Goal: Contribute content

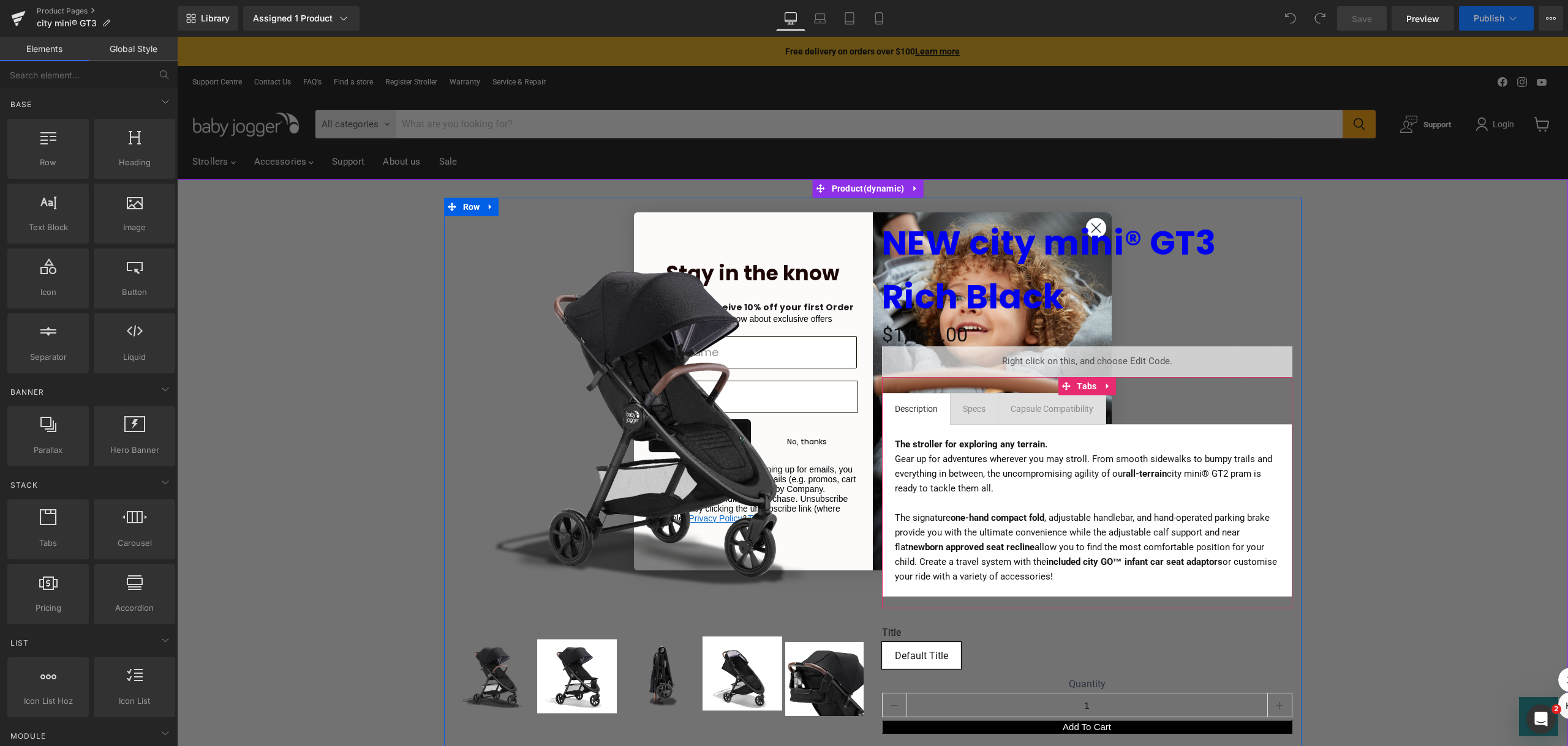
click at [1097, 421] on span "Capsule Compatibility Text Block" at bounding box center [1052, 409] width 107 height 31
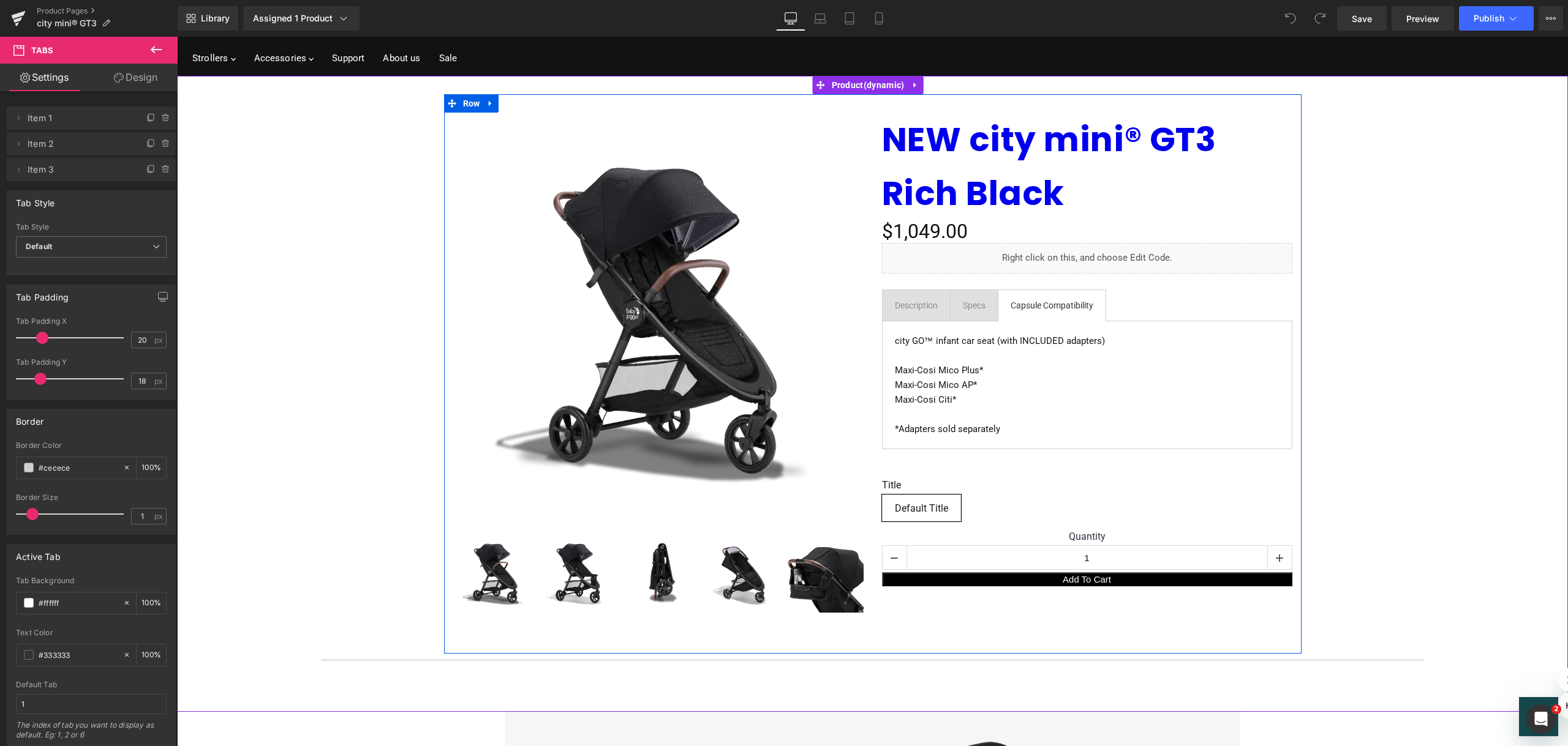
scroll to position [122, 0]
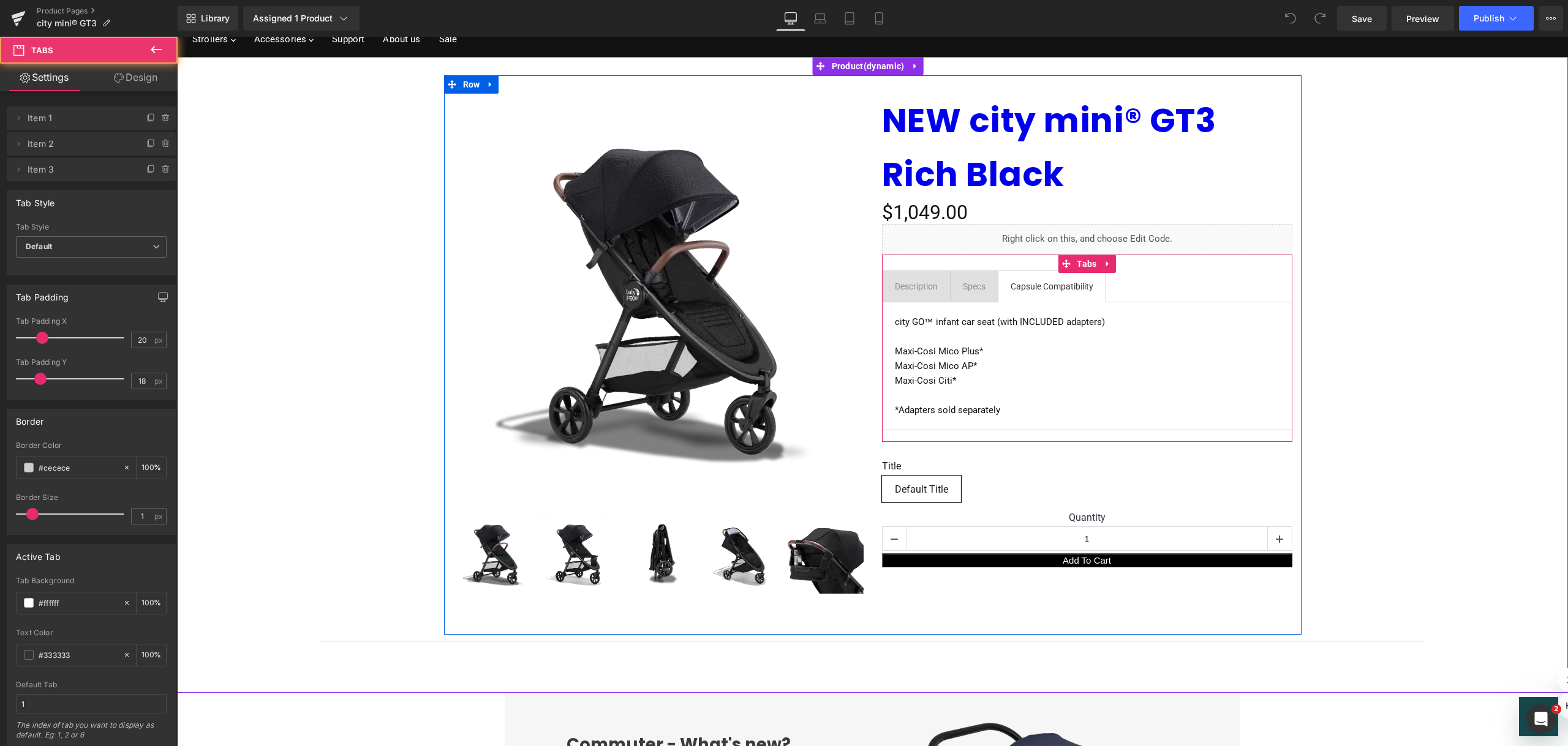
click at [1129, 290] on ul "Description Text Block Specs Text Block Capsule Compatibility Text Block" at bounding box center [1086, 286] width 410 height 32
click at [177, 36] on div "Main content" at bounding box center [177, 36] width 0 height 0
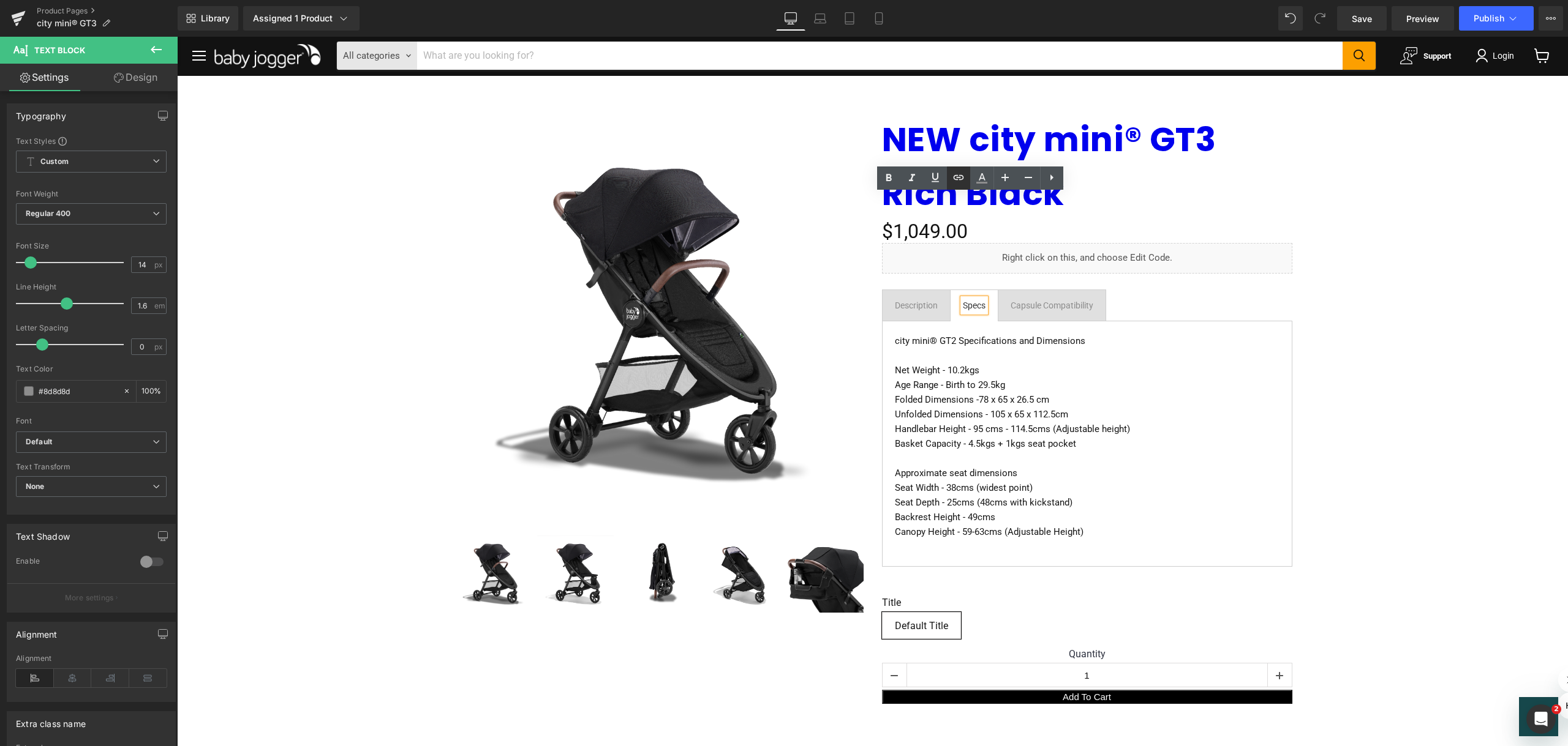
scroll to position [20, 0]
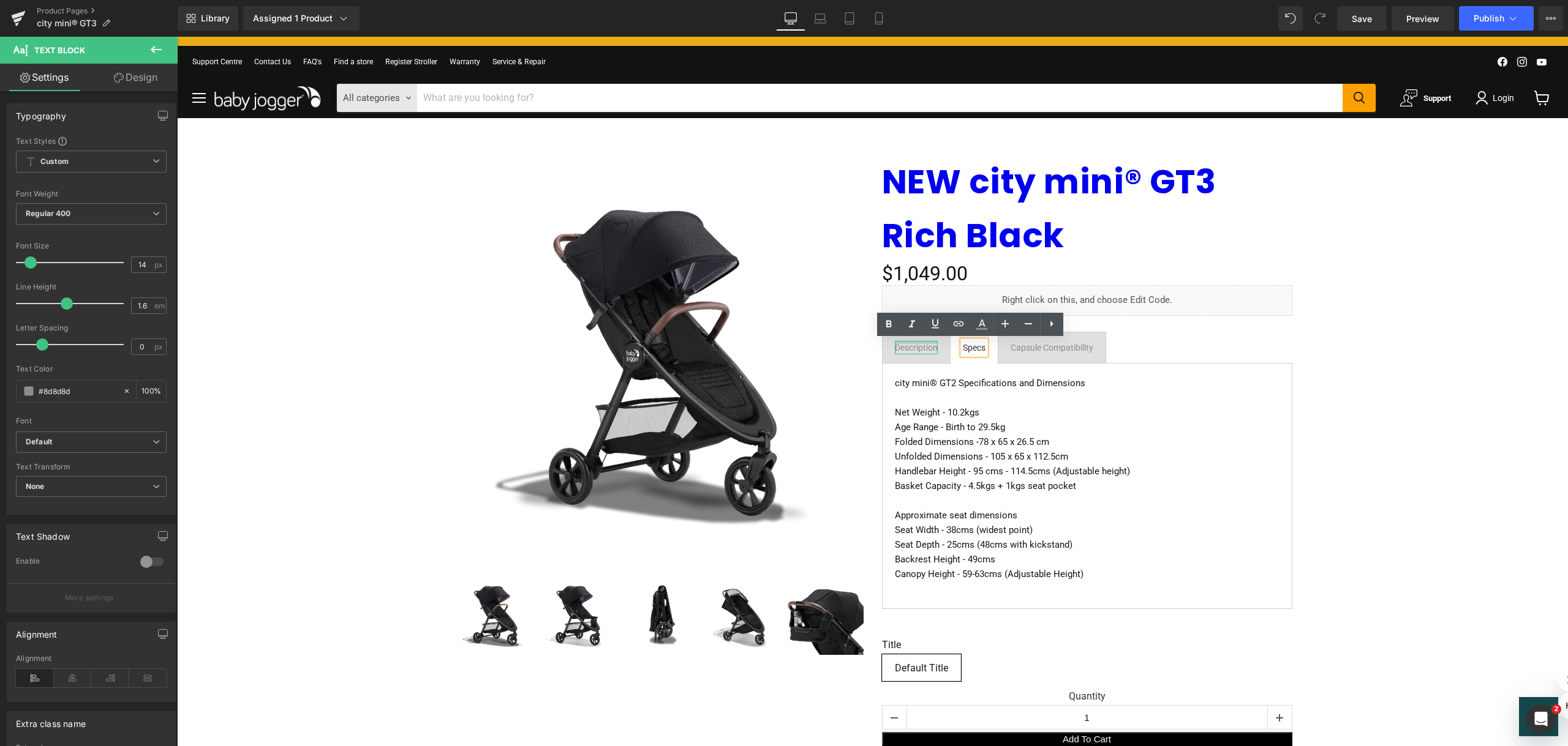
click at [902, 341] on div "Main content" at bounding box center [916, 342] width 43 height 3
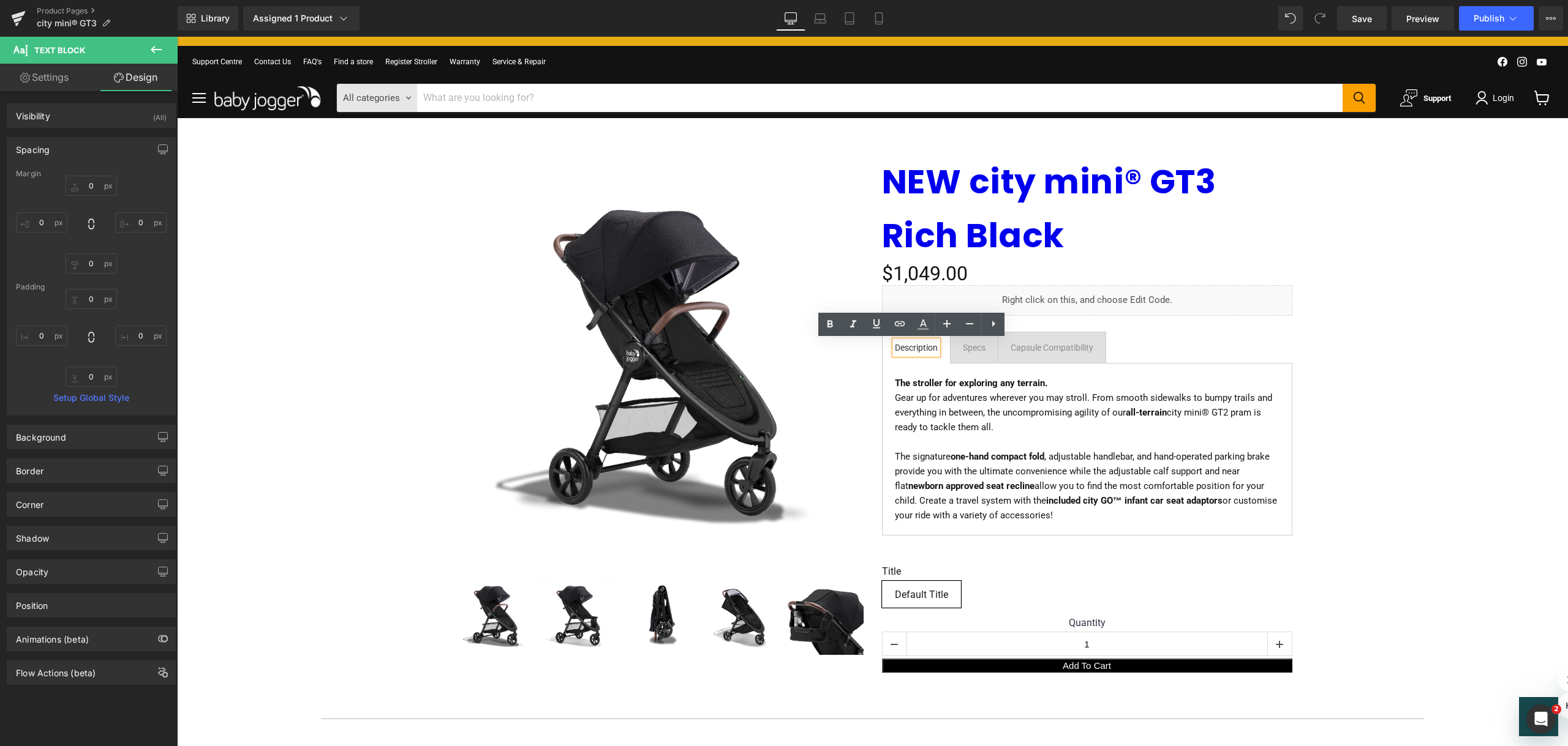
click at [1055, 361] on span "Capsule Compatibility Text Block" at bounding box center [1052, 348] width 107 height 31
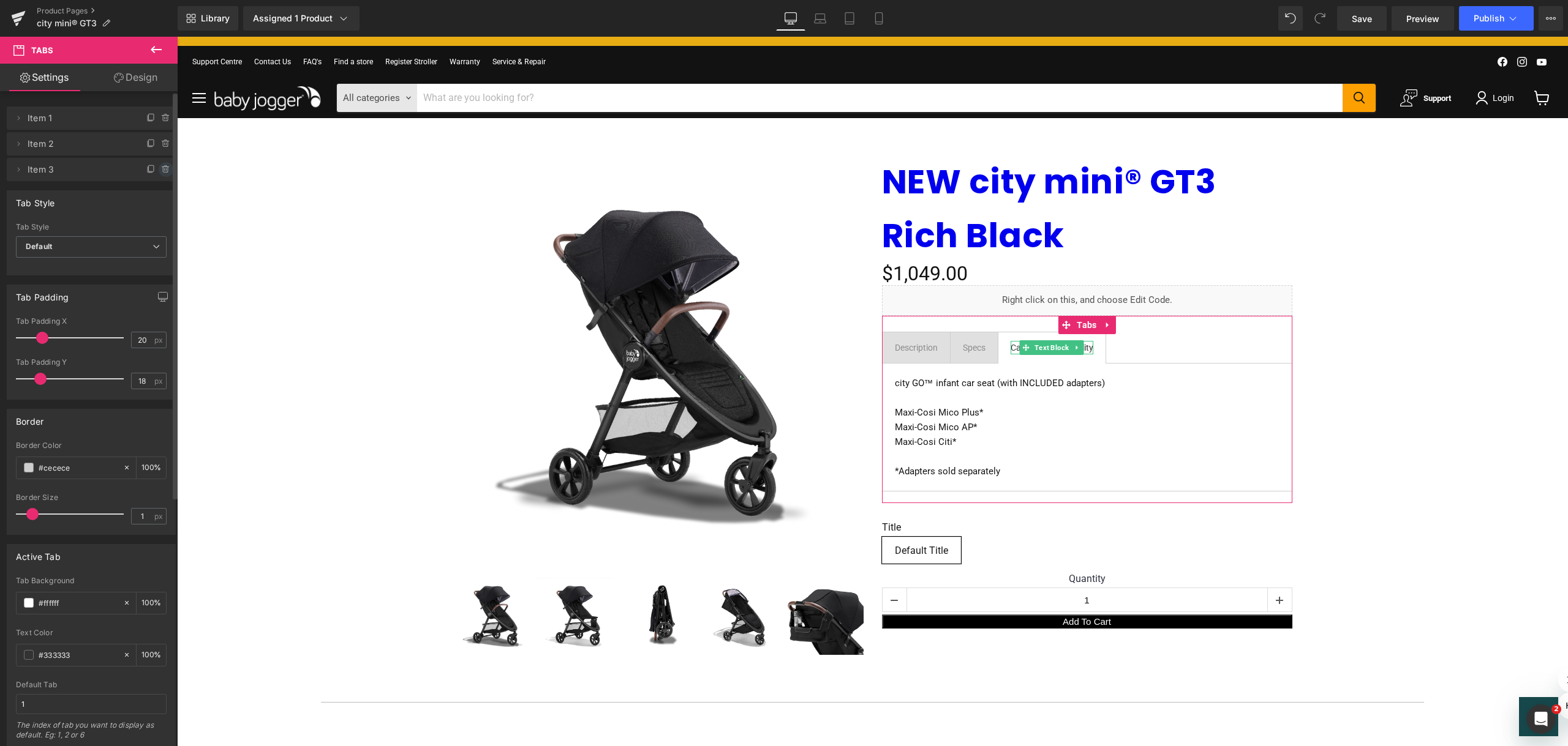
click at [162, 163] on span at bounding box center [166, 169] width 15 height 15
click at [162, 175] on button "Delete" at bounding box center [153, 170] width 39 height 16
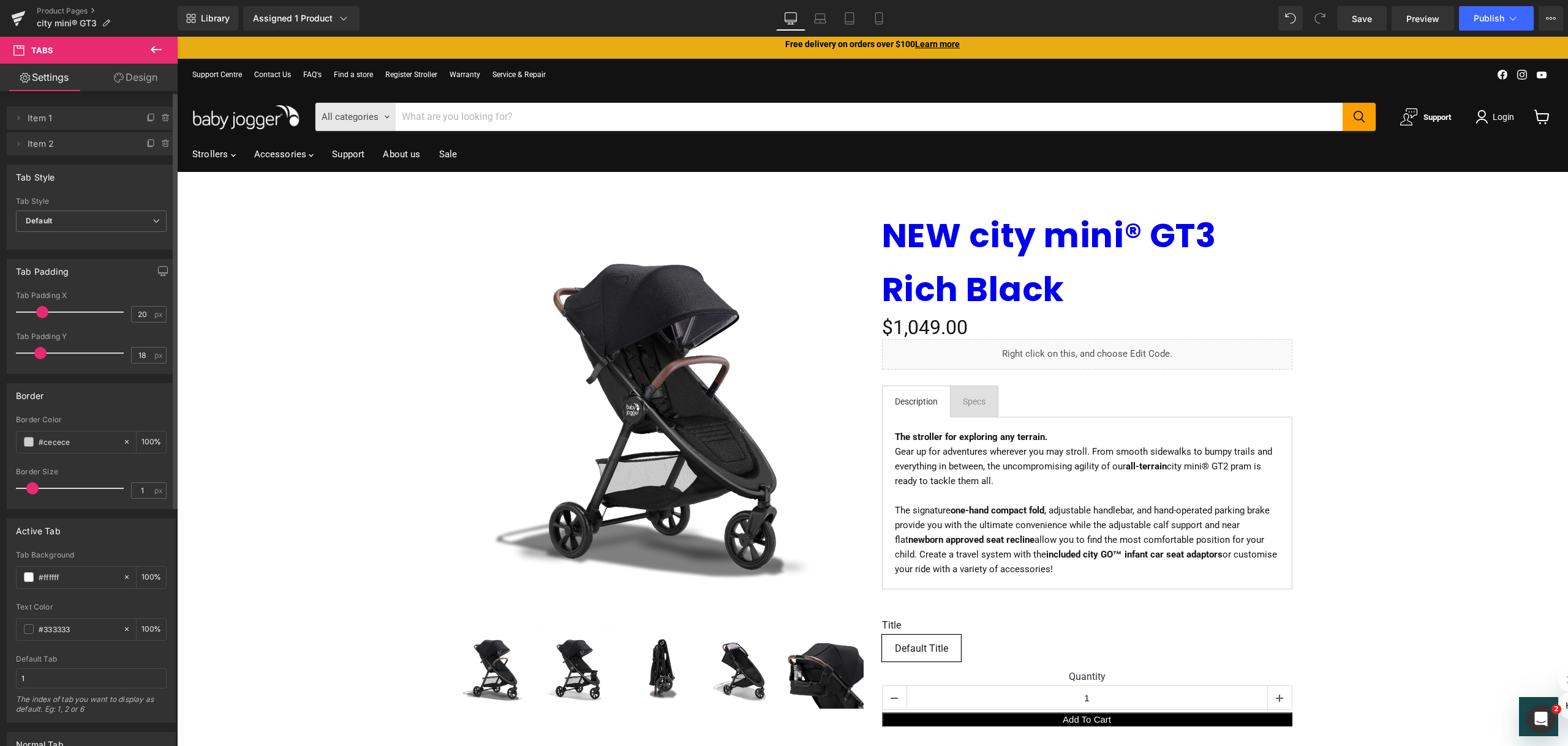
scroll to position [0, 0]
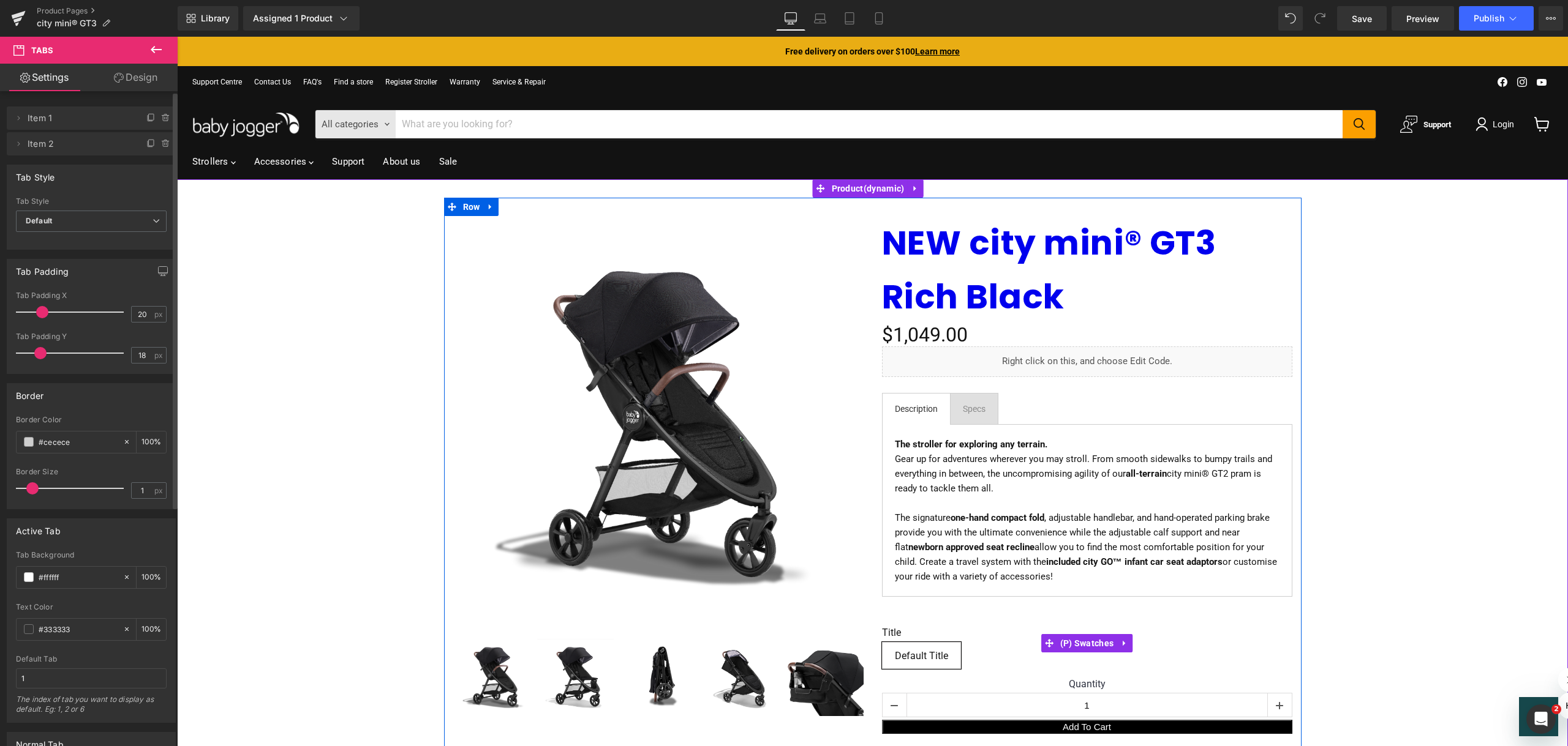
click at [968, 657] on div "Title Default Title" at bounding box center [1086, 652] width 410 height 51
click at [1073, 645] on span "(P) Swatches" at bounding box center [1087, 643] width 60 height 19
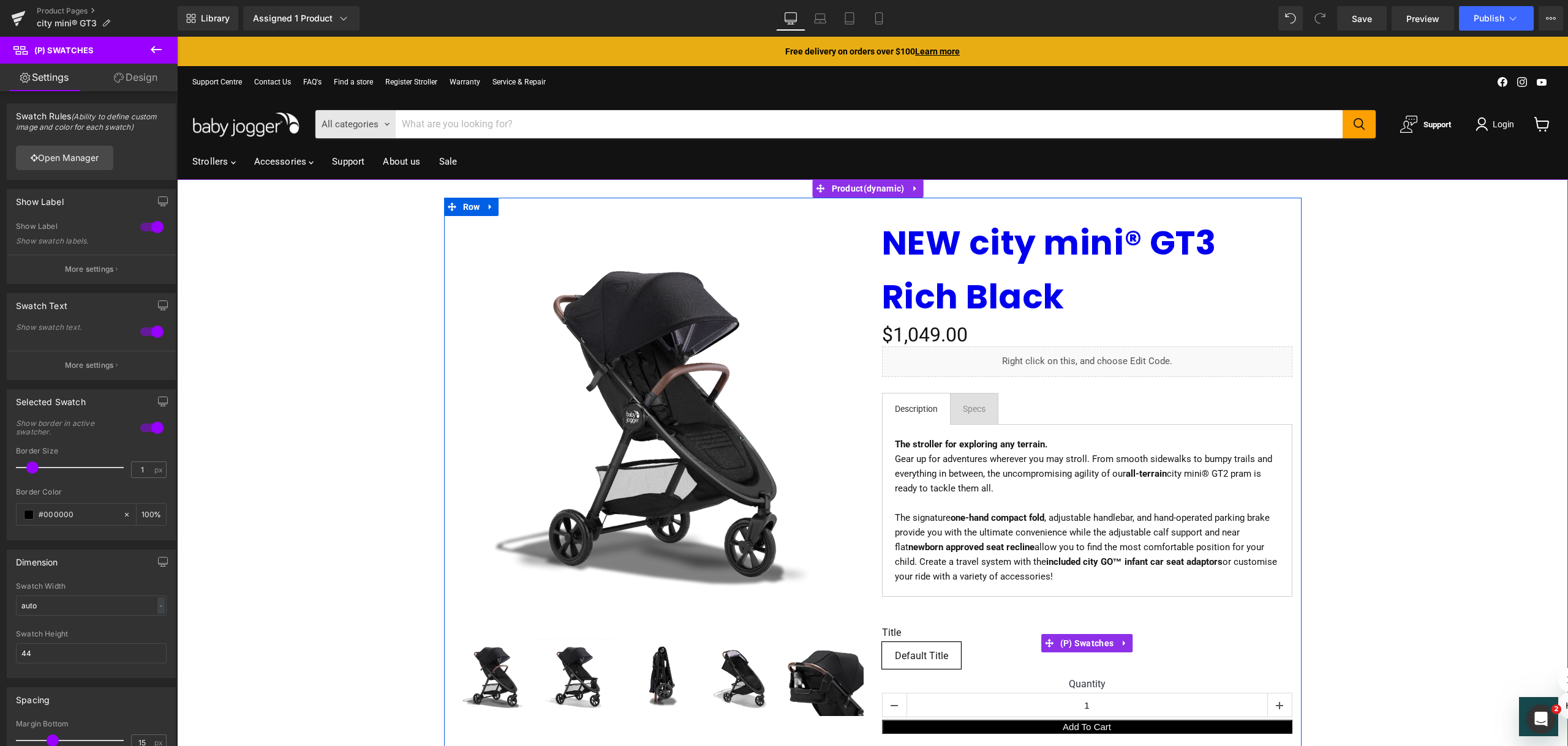
click at [942, 652] on span "Default Title" at bounding box center [921, 655] width 79 height 27
click at [144, 219] on div at bounding box center [151, 227] width 29 height 19
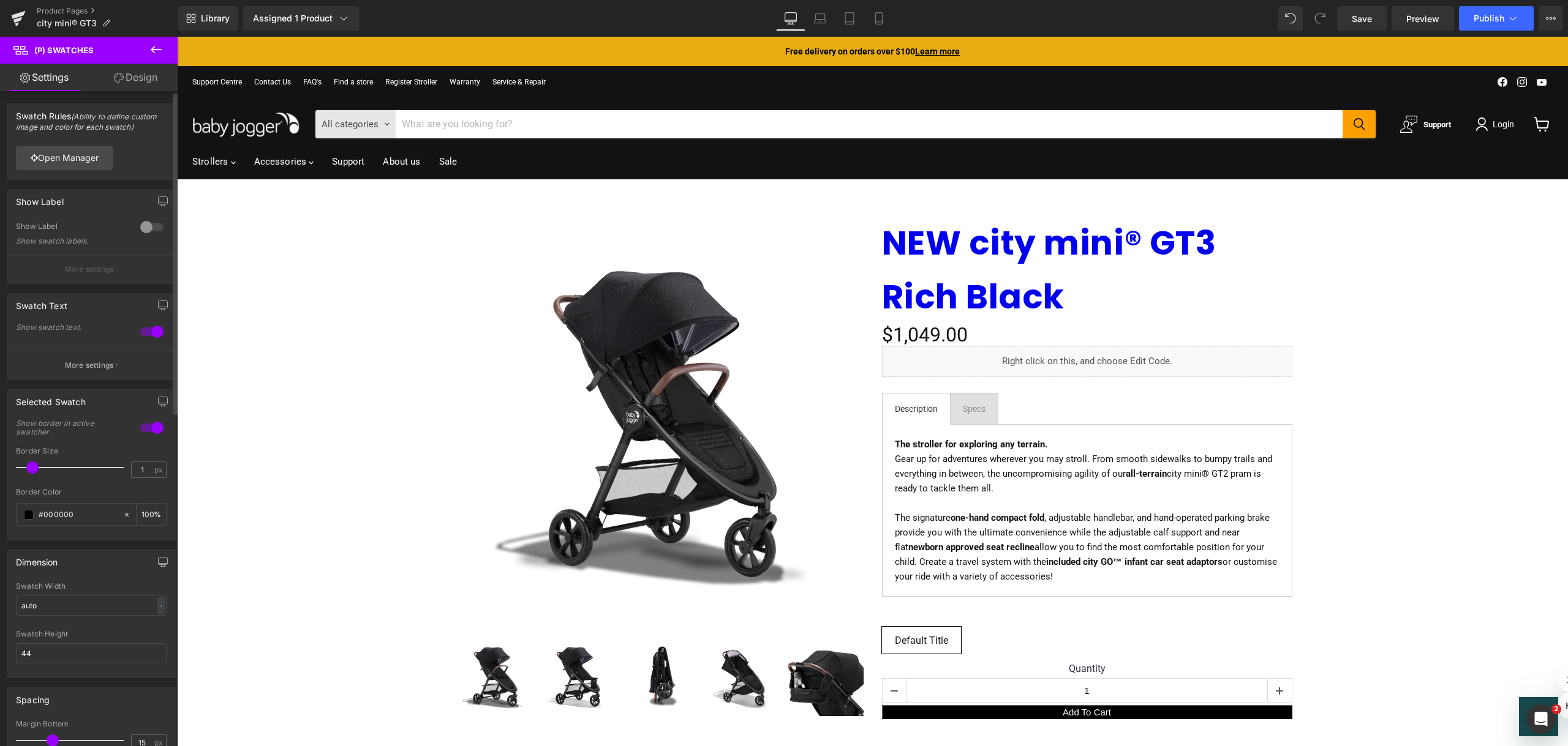
click at [145, 227] on div at bounding box center [151, 227] width 29 height 19
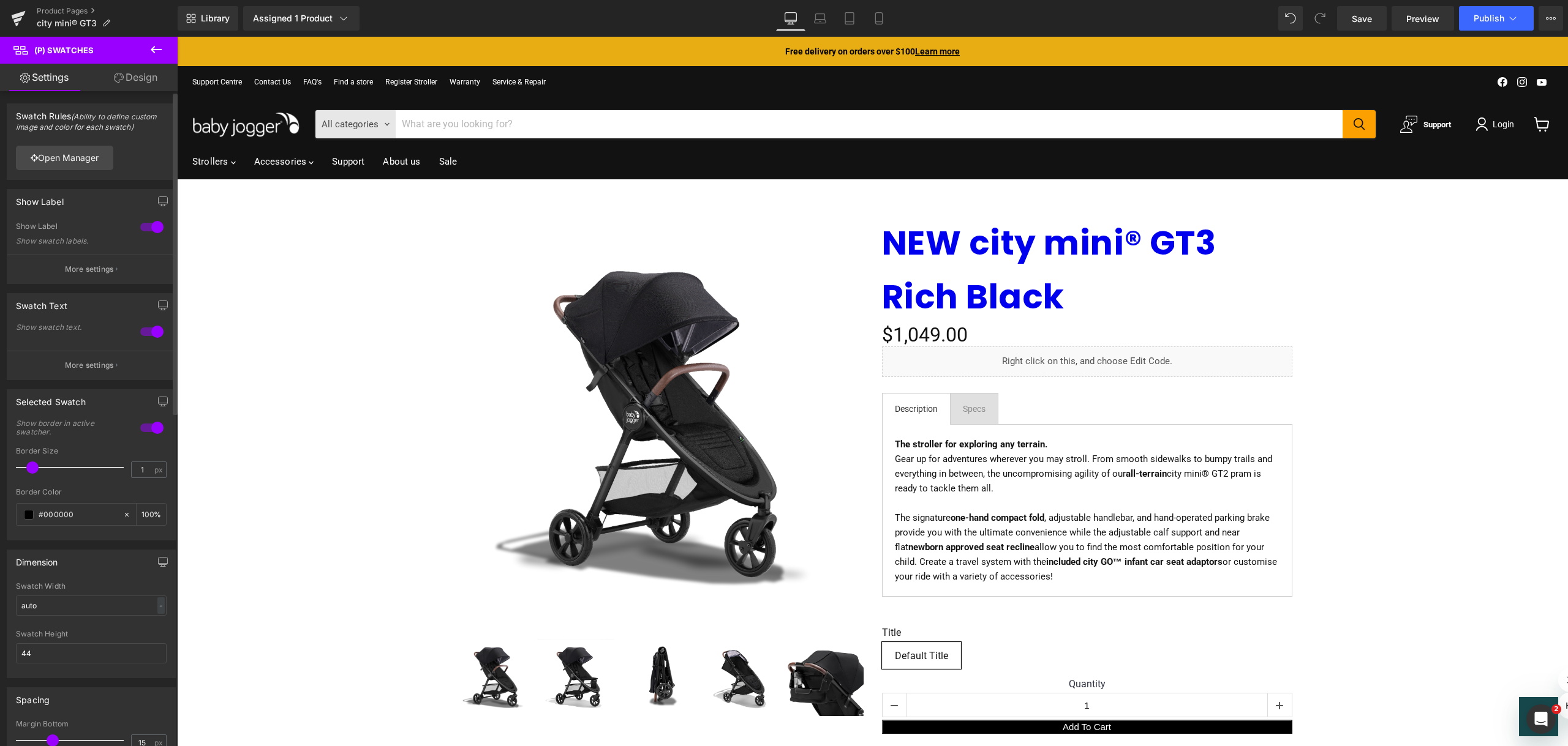
click at [147, 329] on div at bounding box center [151, 332] width 29 height 19
click at [147, 224] on div at bounding box center [151, 227] width 29 height 19
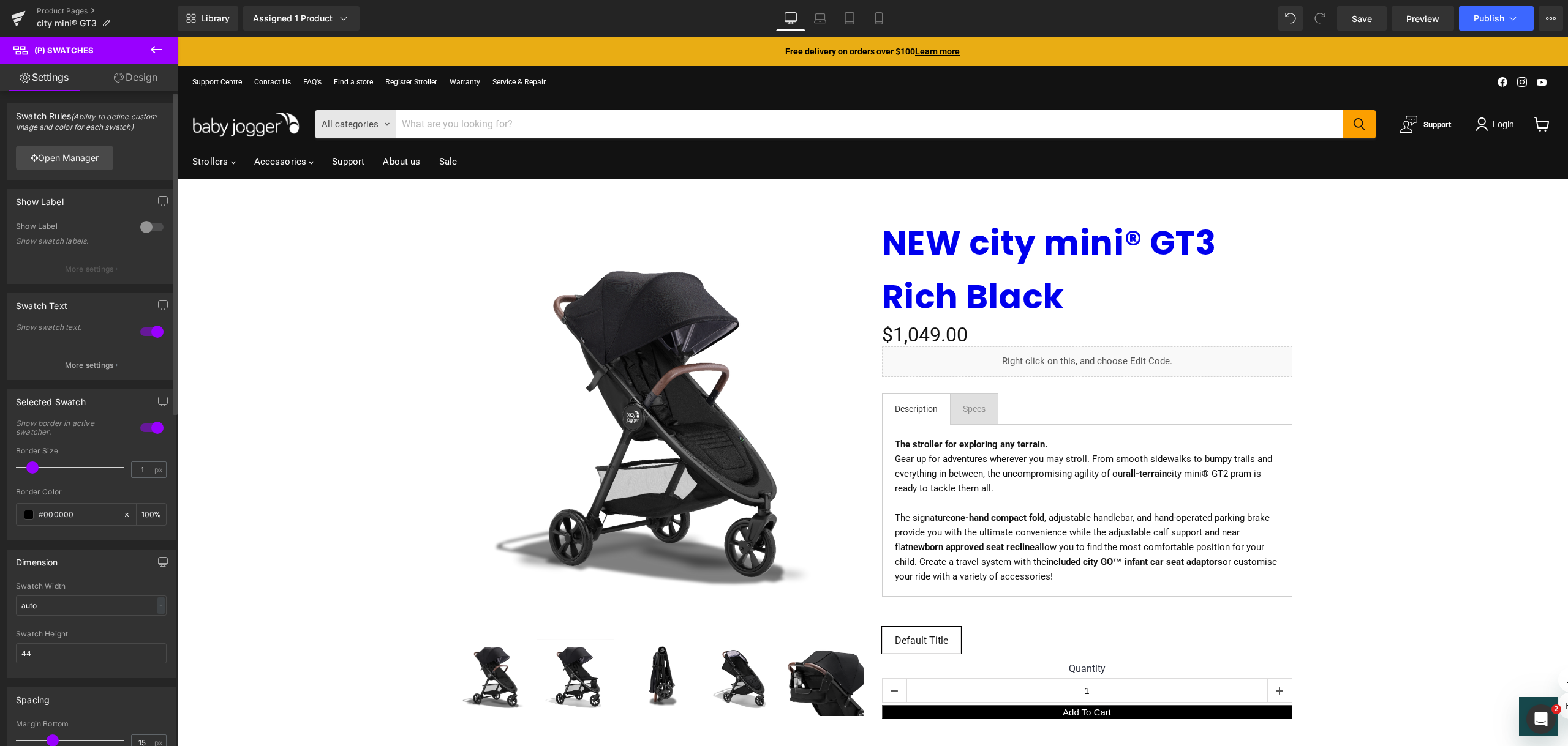
click at [147, 224] on div at bounding box center [151, 227] width 29 height 19
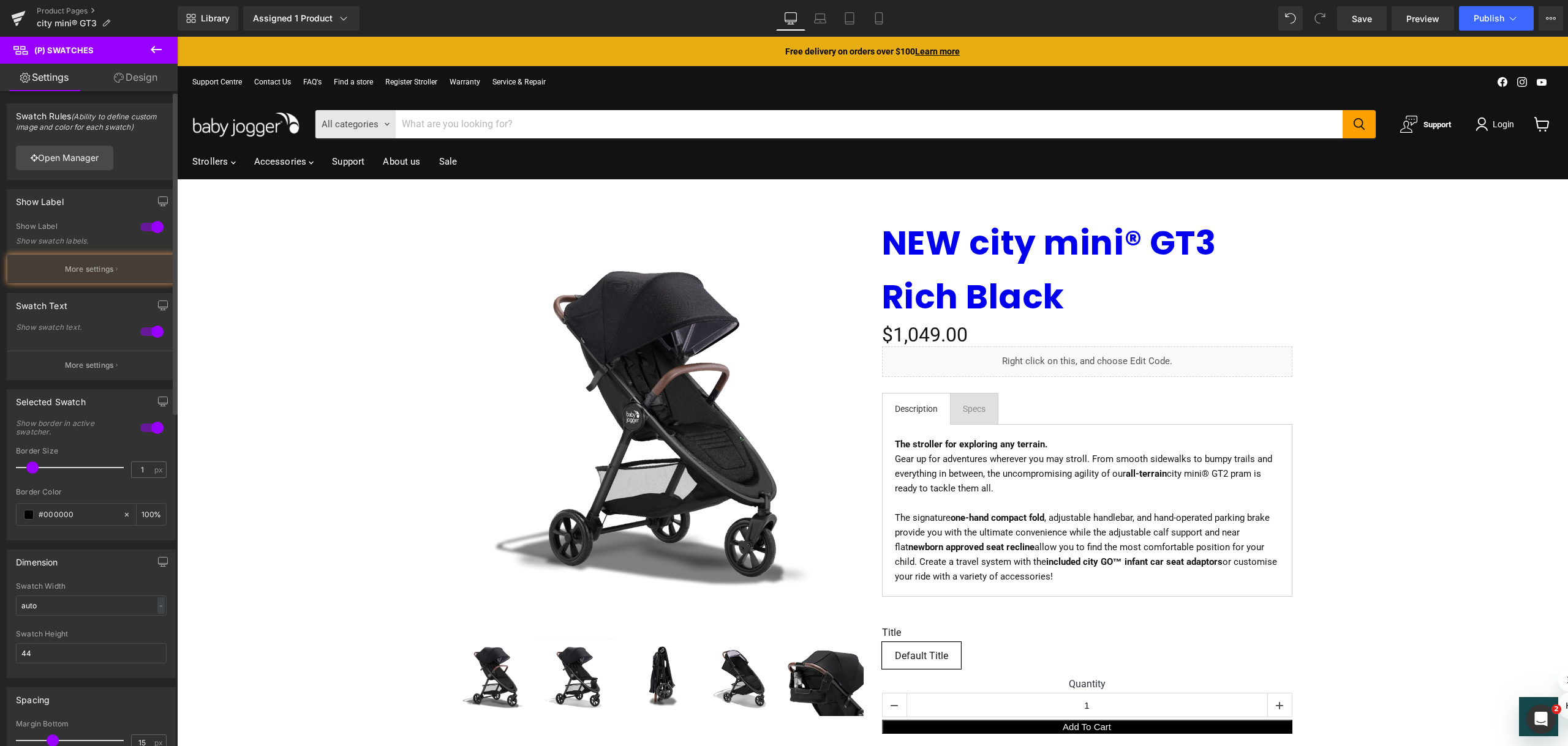
click at [147, 224] on div at bounding box center [151, 227] width 29 height 19
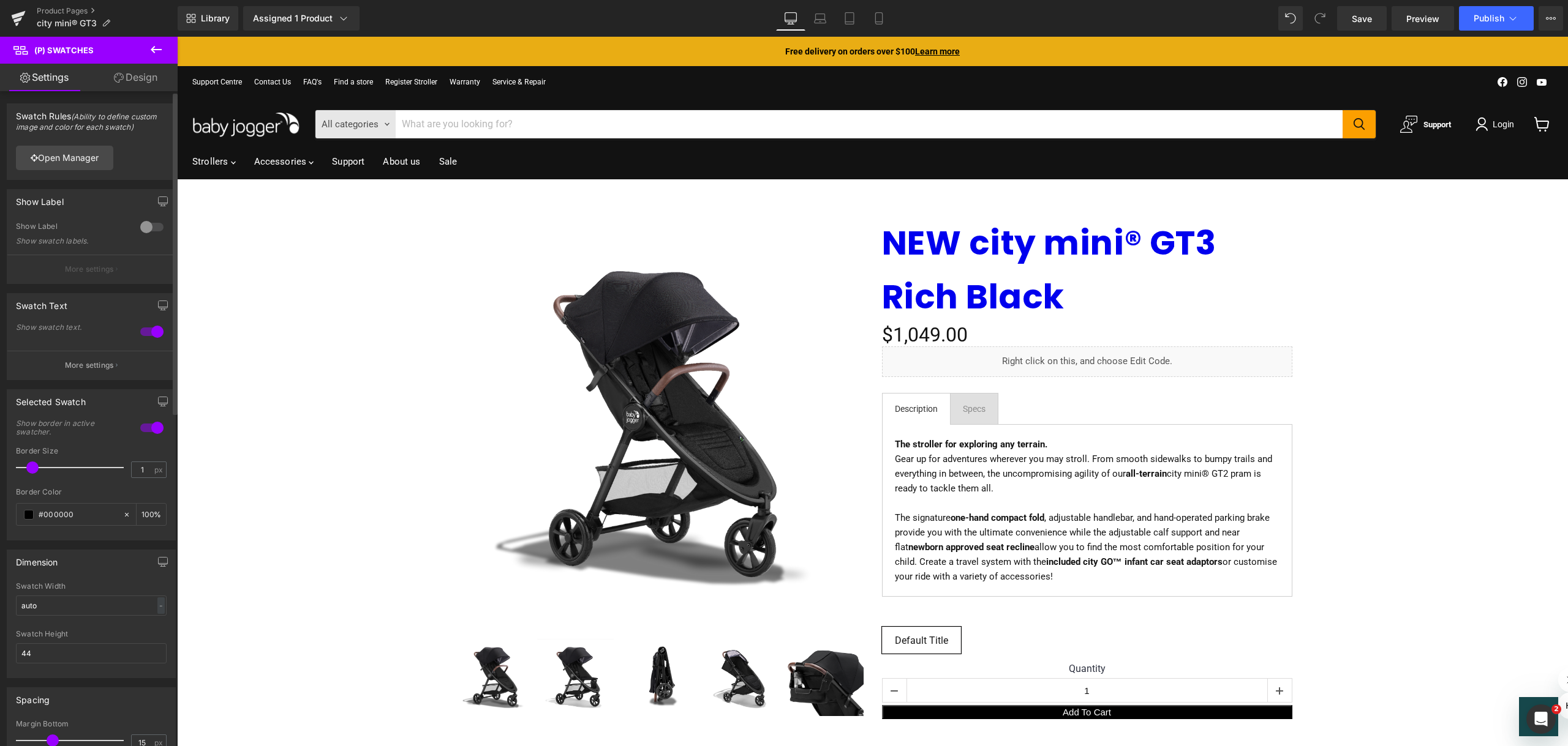
click at [150, 333] on div at bounding box center [151, 332] width 29 height 19
click at [149, 473] on div at bounding box center [151, 480] width 29 height 19
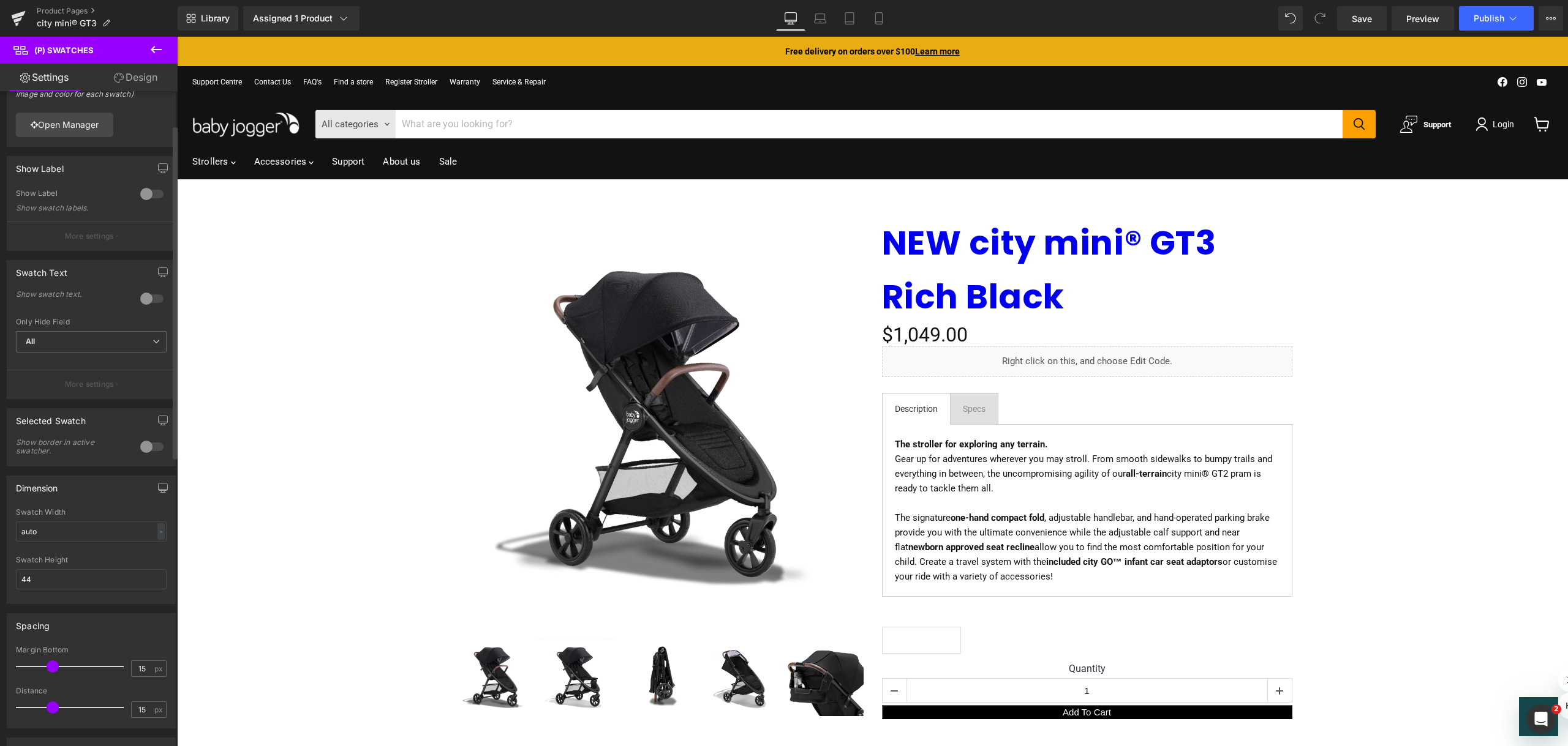
scroll to position [122, 0]
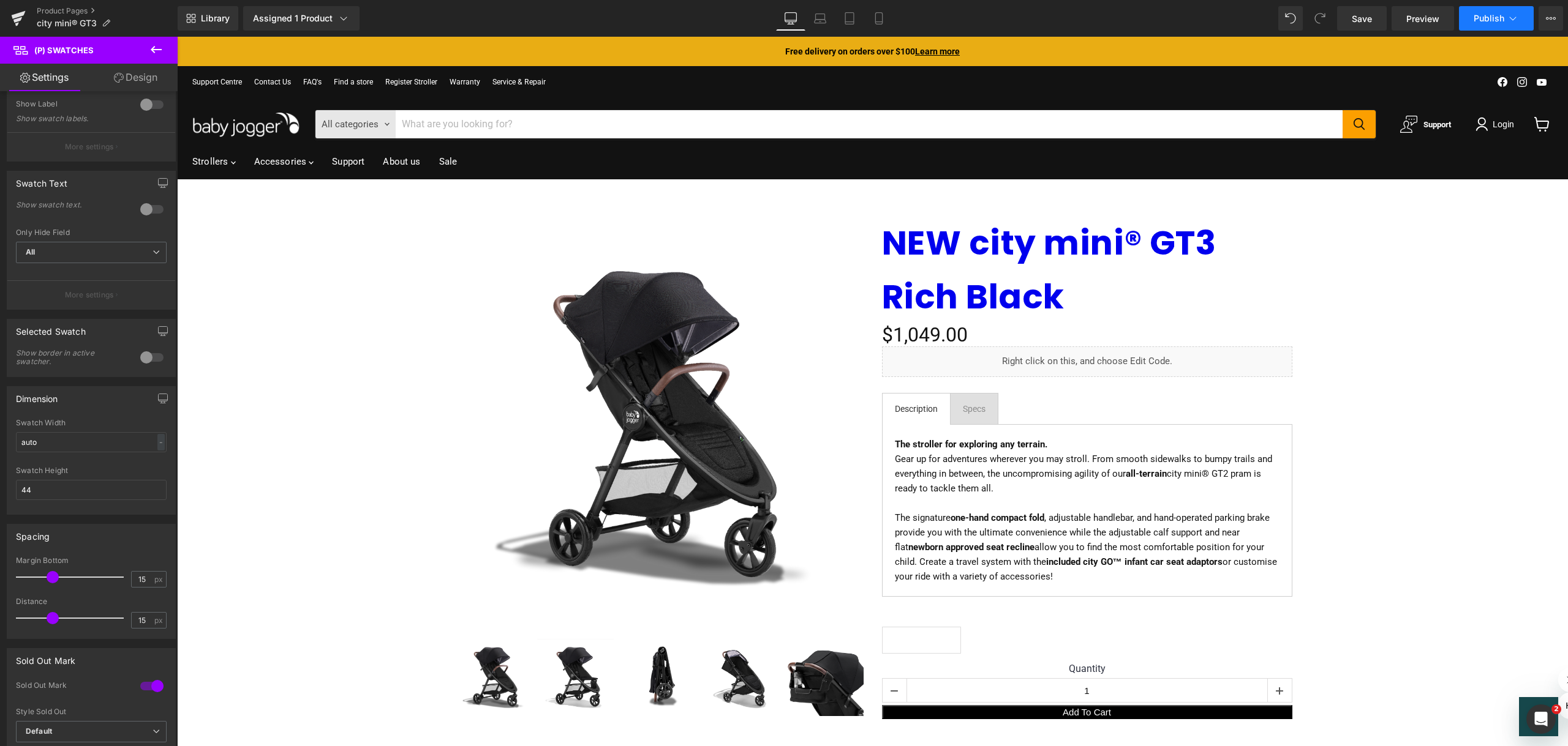
click at [1494, 15] on span "Publish" at bounding box center [1489, 19] width 31 height 10
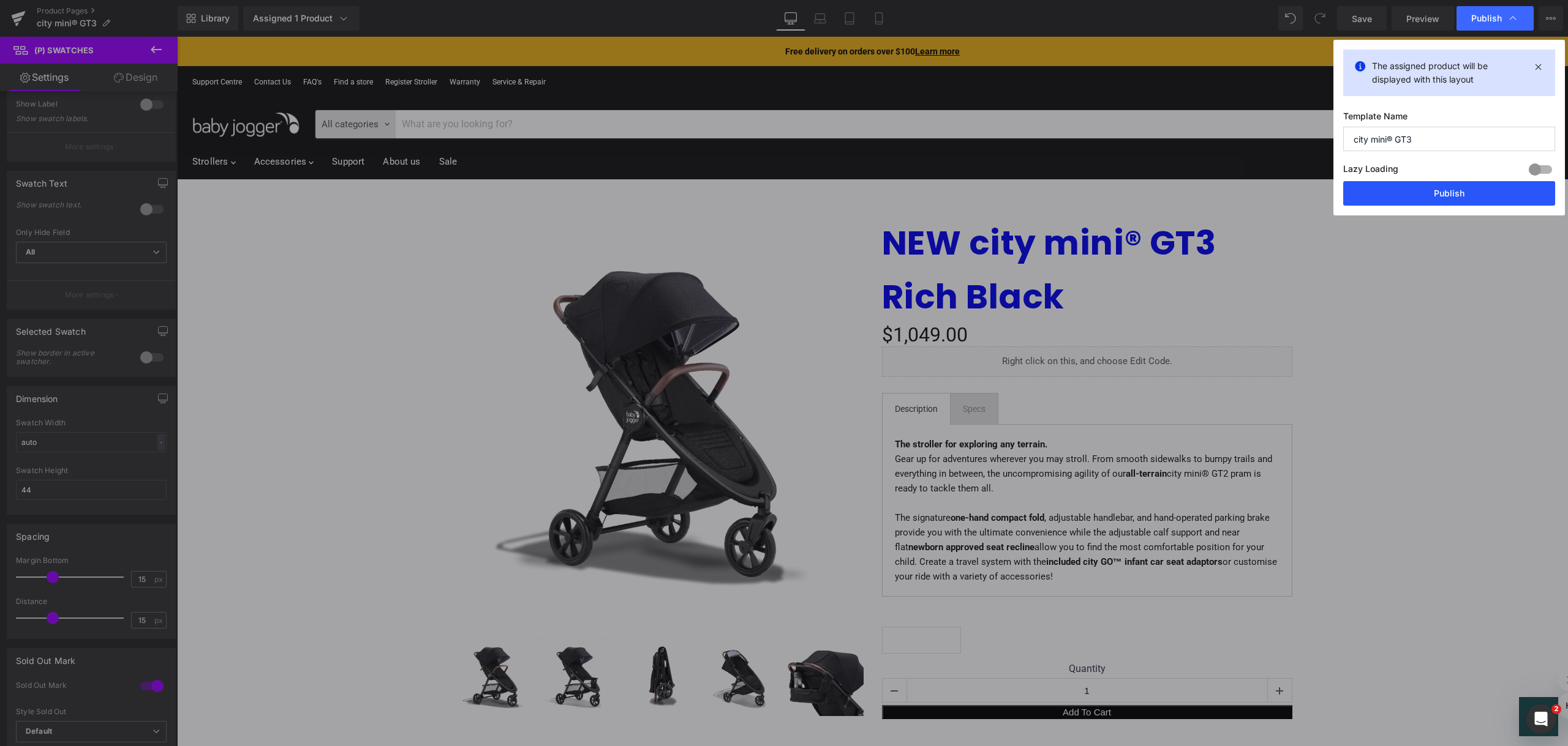
click at [1489, 196] on button "Publish" at bounding box center [1449, 193] width 212 height 24
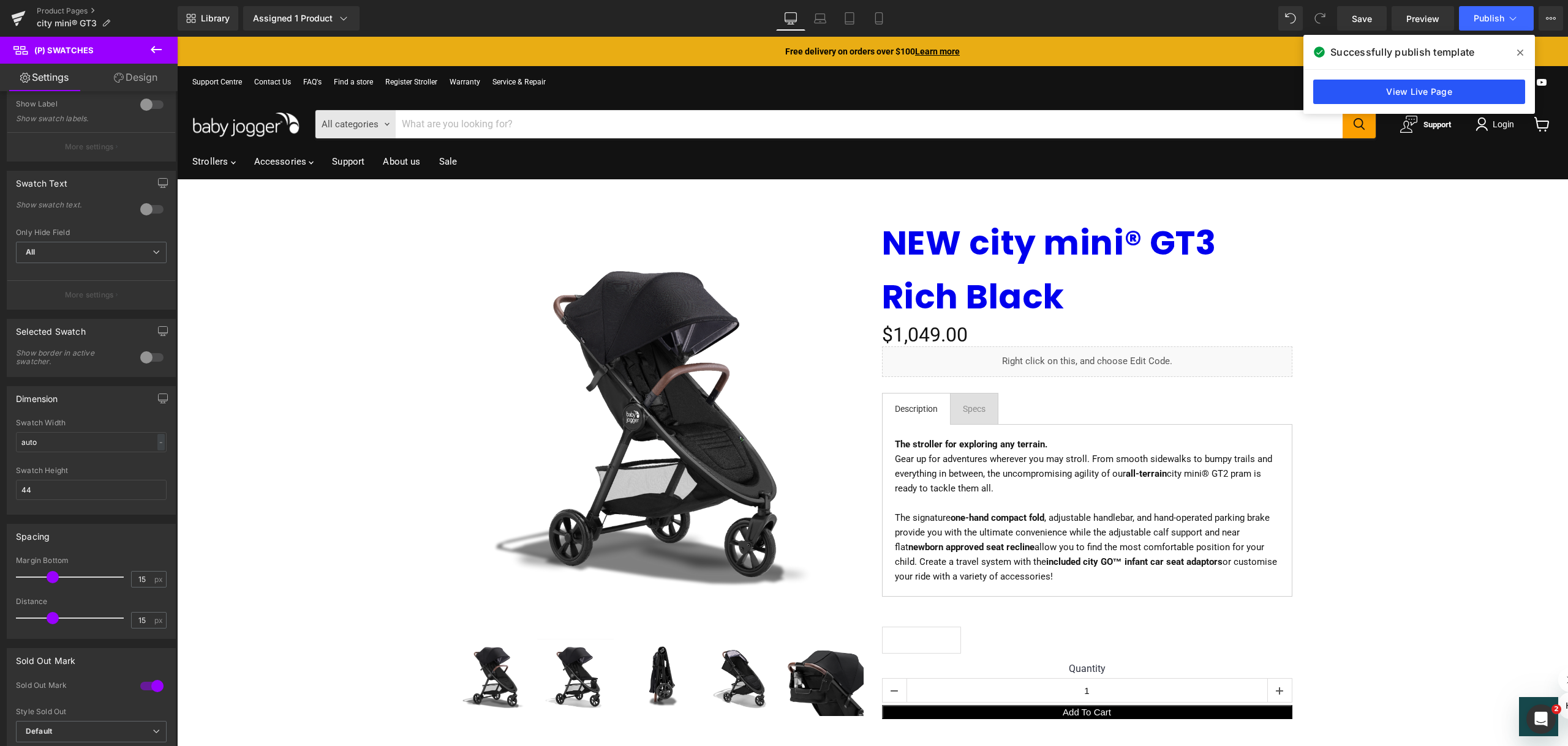
click at [1349, 89] on link "View Live Page" at bounding box center [1419, 91] width 212 height 24
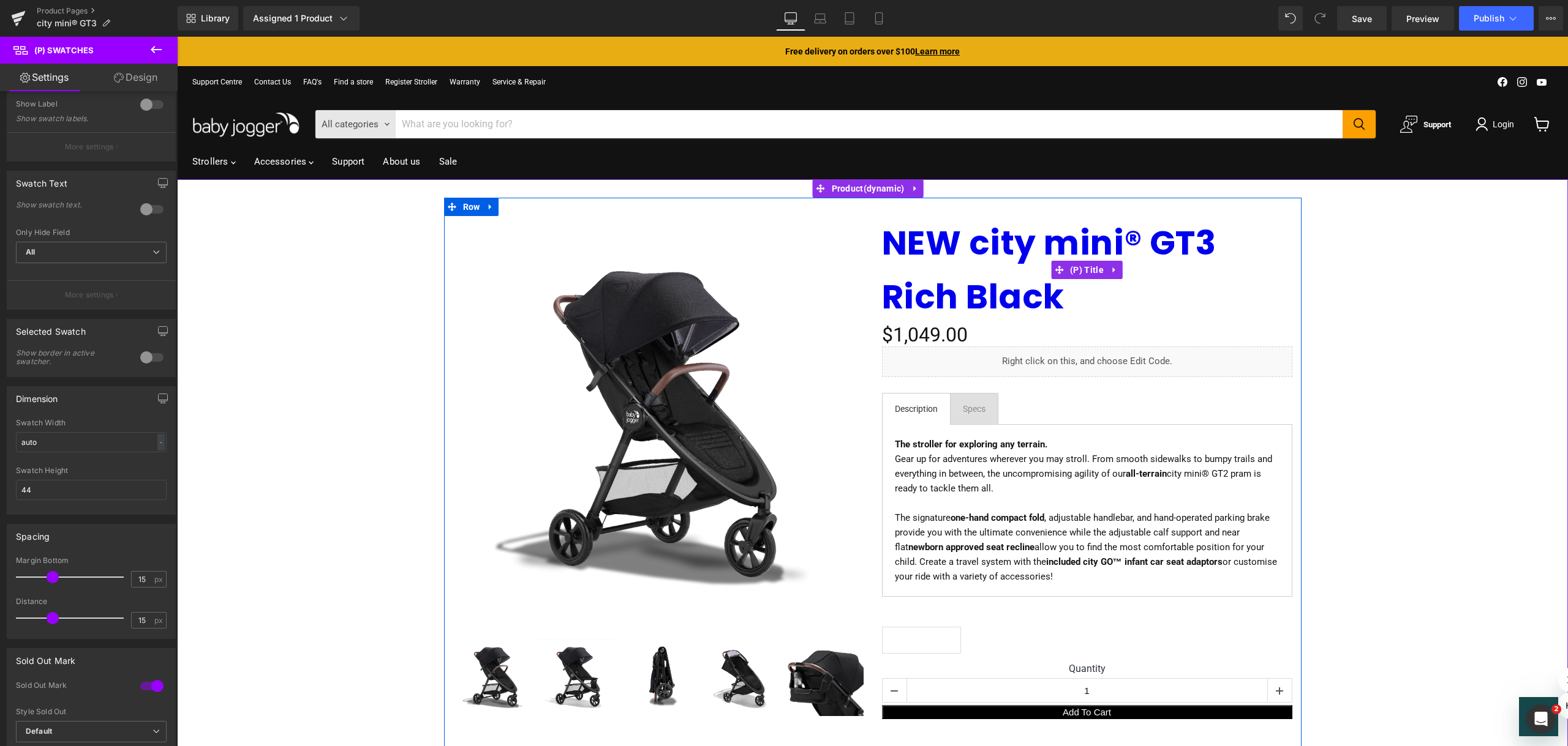
click at [1277, 300] on link "NEW city mini® GT3 Rich Black" at bounding box center [1086, 269] width 410 height 108
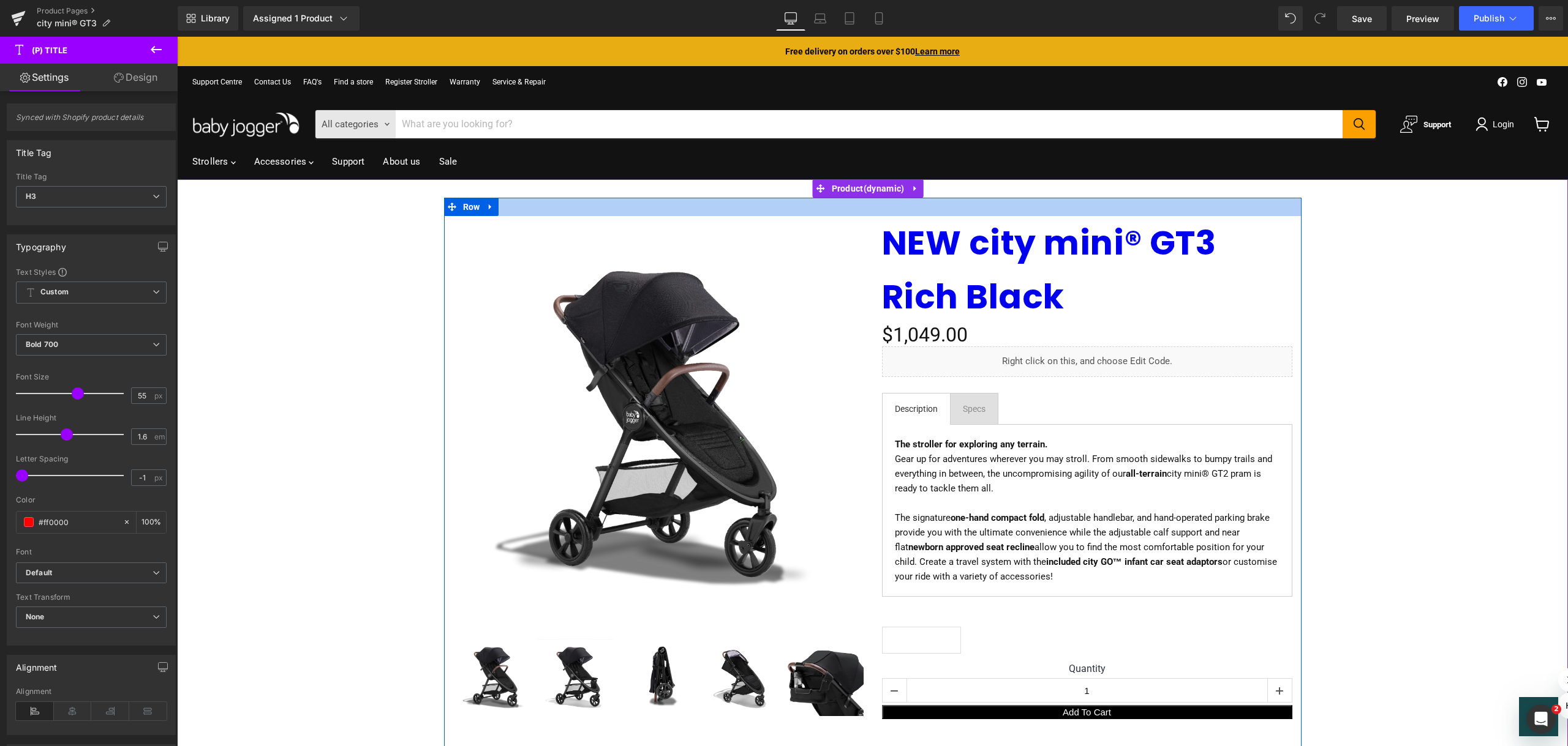
click at [792, 215] on div "Main content" at bounding box center [872, 206] width 857 height 19
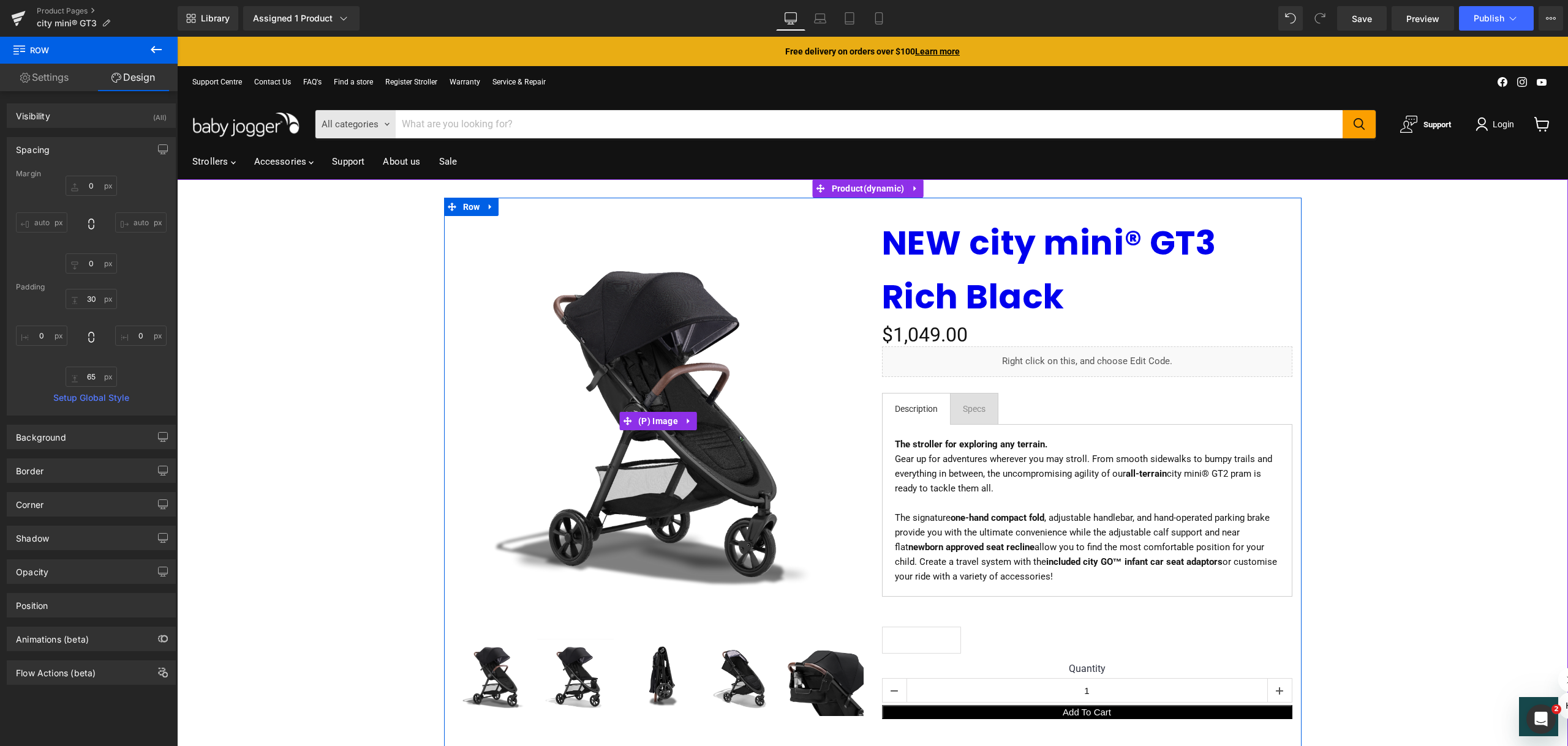
click at [778, 240] on img "Main content" at bounding box center [658, 421] width 410 height 410
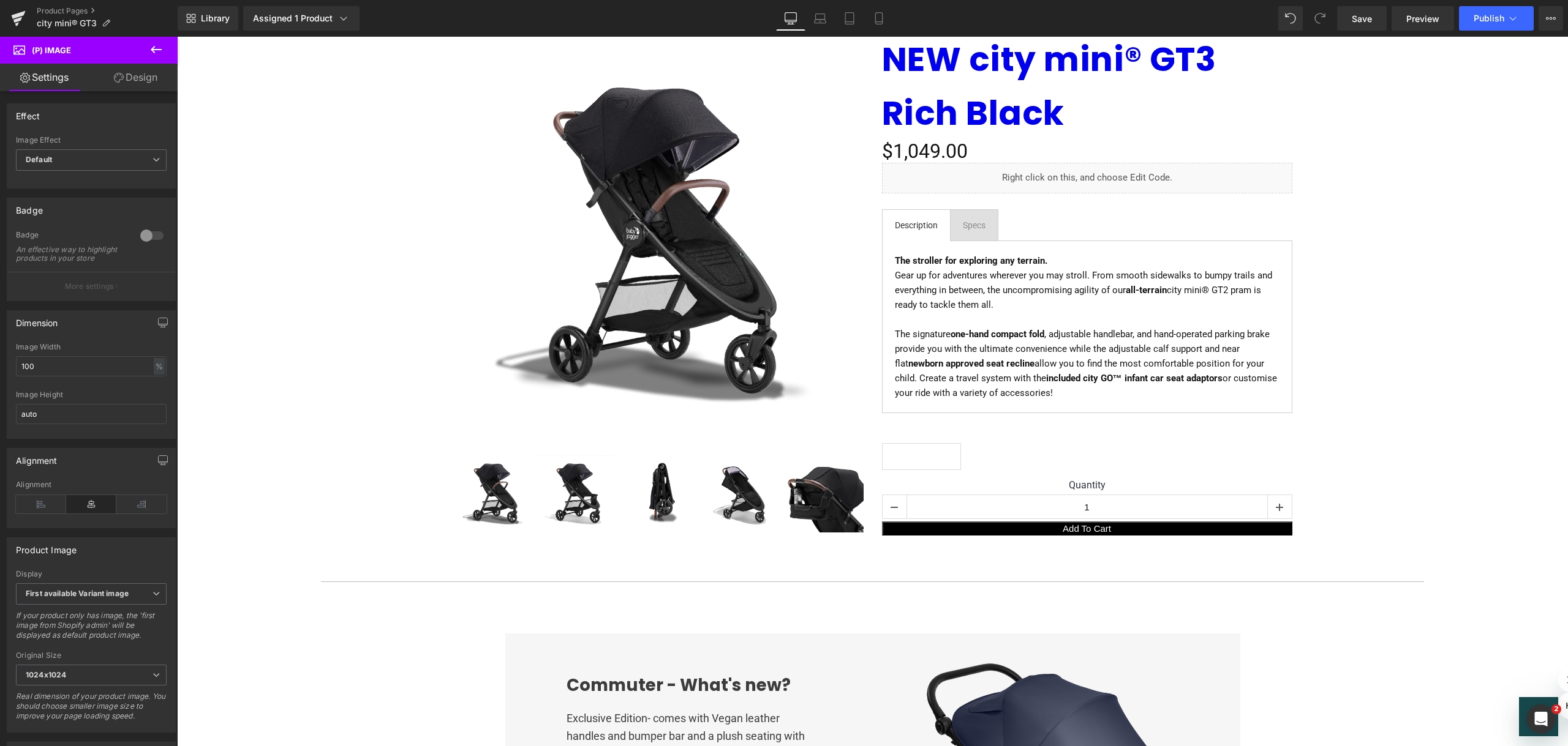
scroll to position [0, 0]
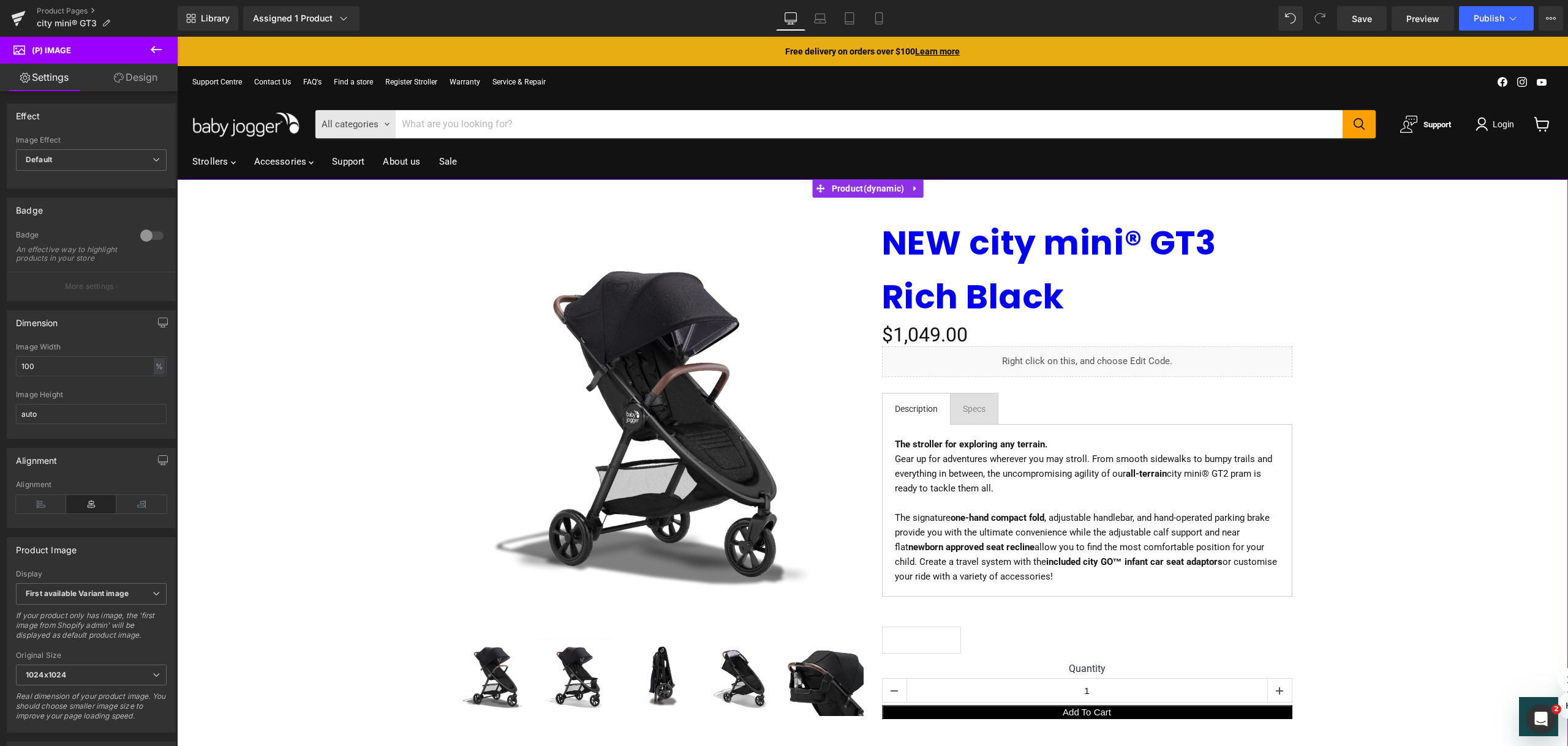
click at [259, 225] on div "Sale Off (P) Image" at bounding box center [872, 485] width 1379 height 574
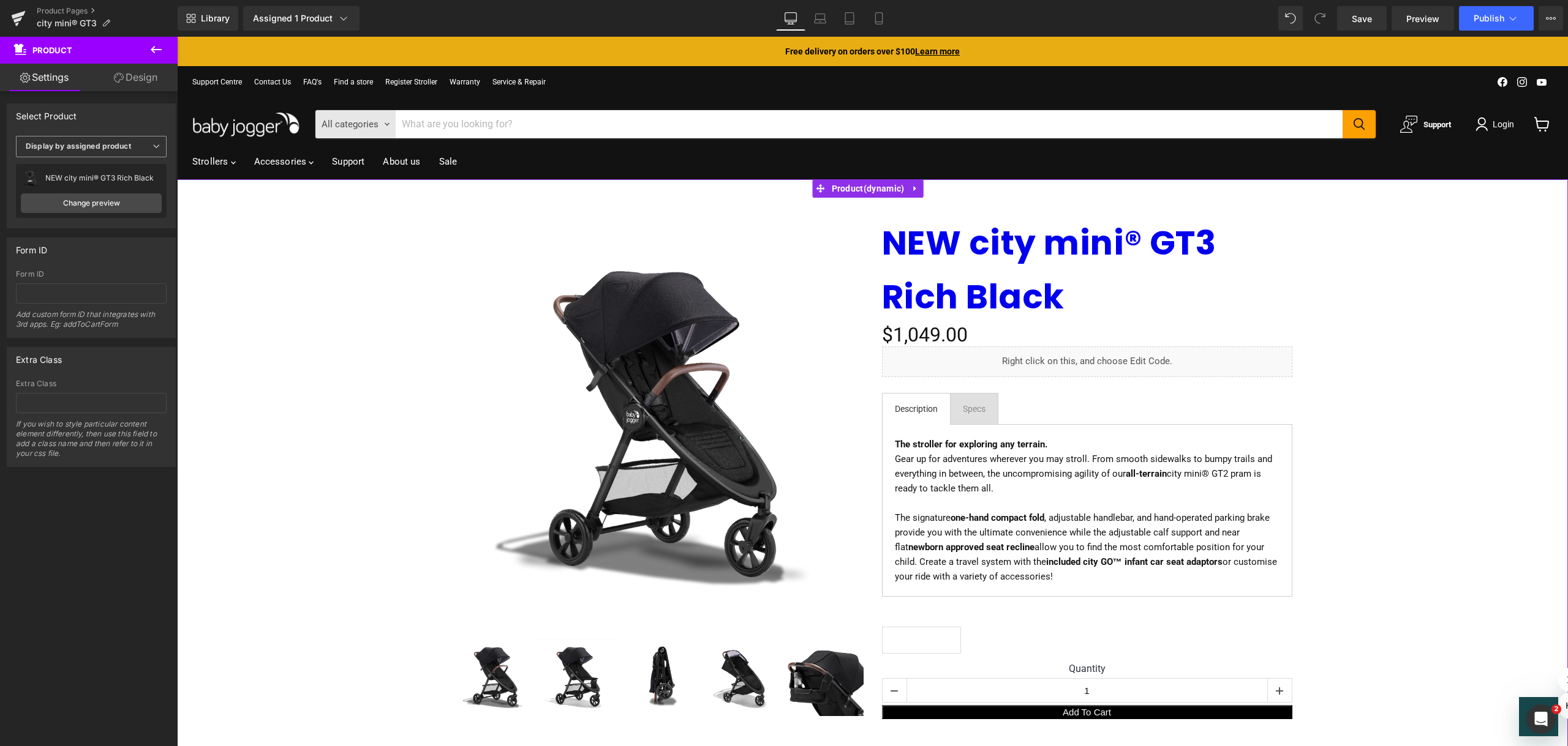
click at [104, 150] on b "Display by assigned product" at bounding box center [79, 146] width 105 height 9
click at [94, 178] on li "Select manually" at bounding box center [89, 184] width 146 height 19
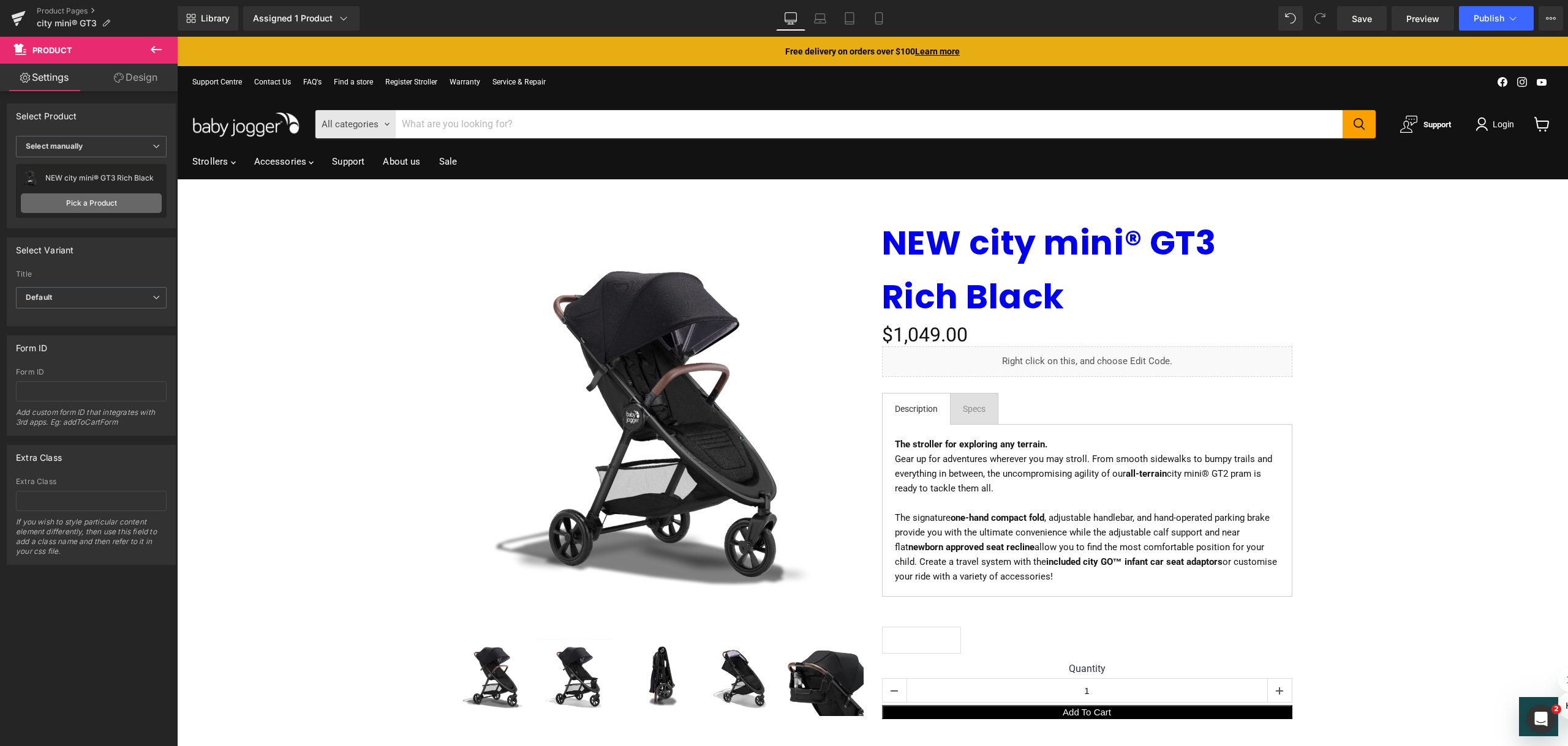
click at [107, 199] on link "Pick a Product" at bounding box center [91, 203] width 141 height 19
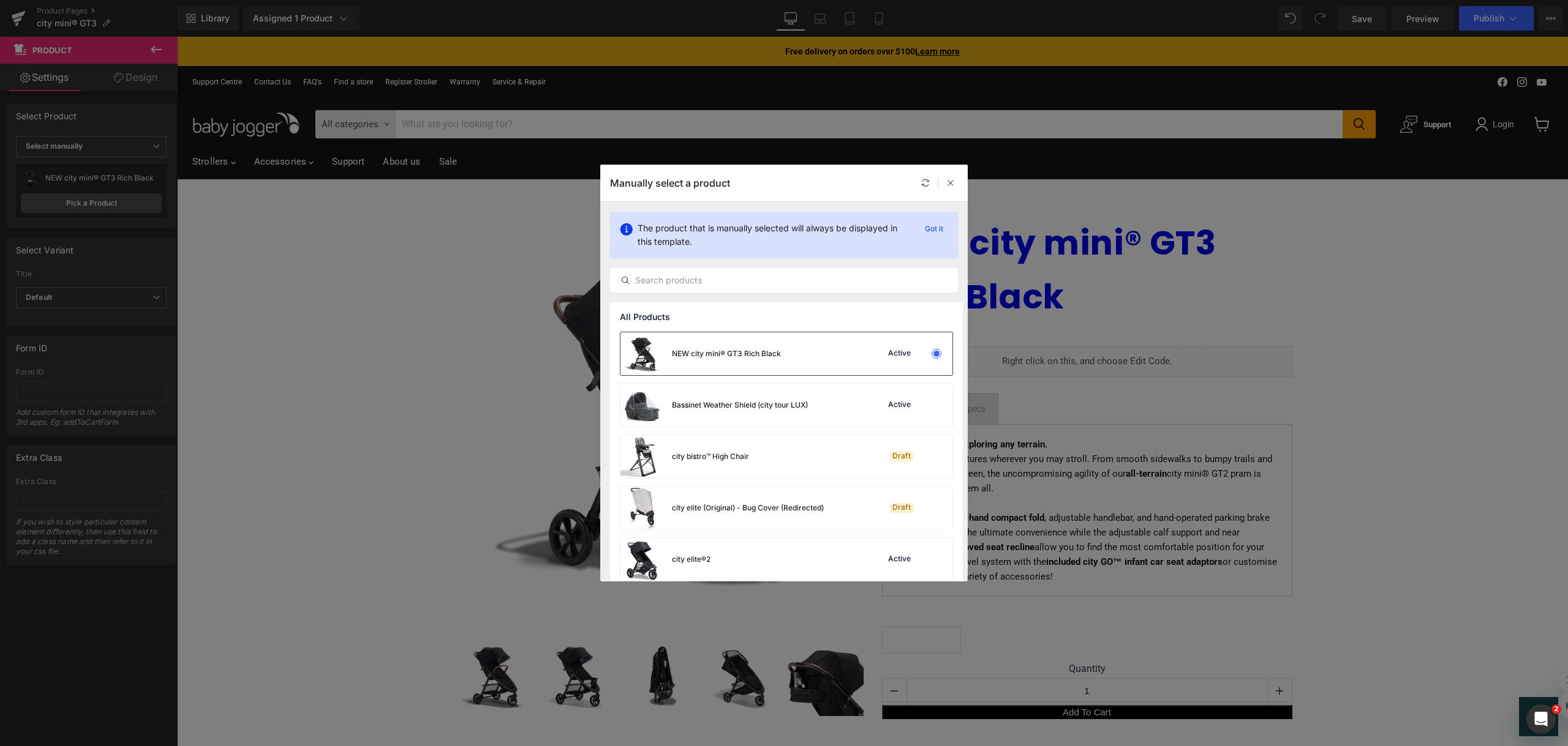
click at [784, 341] on div "NEW city mini® GT3 Rich Black Active" at bounding box center [786, 354] width 332 height 43
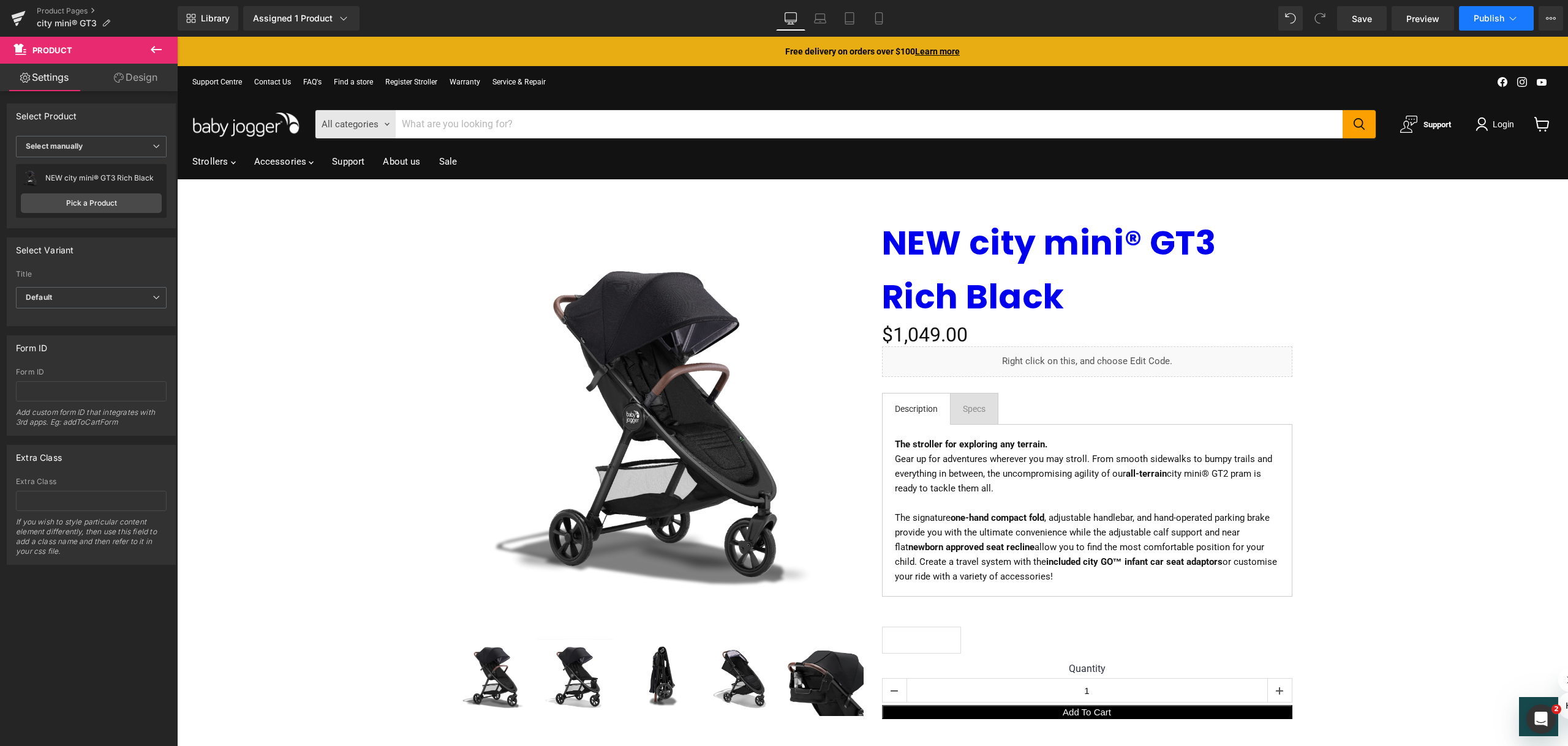
click at [1498, 15] on span "Publish" at bounding box center [1489, 19] width 31 height 10
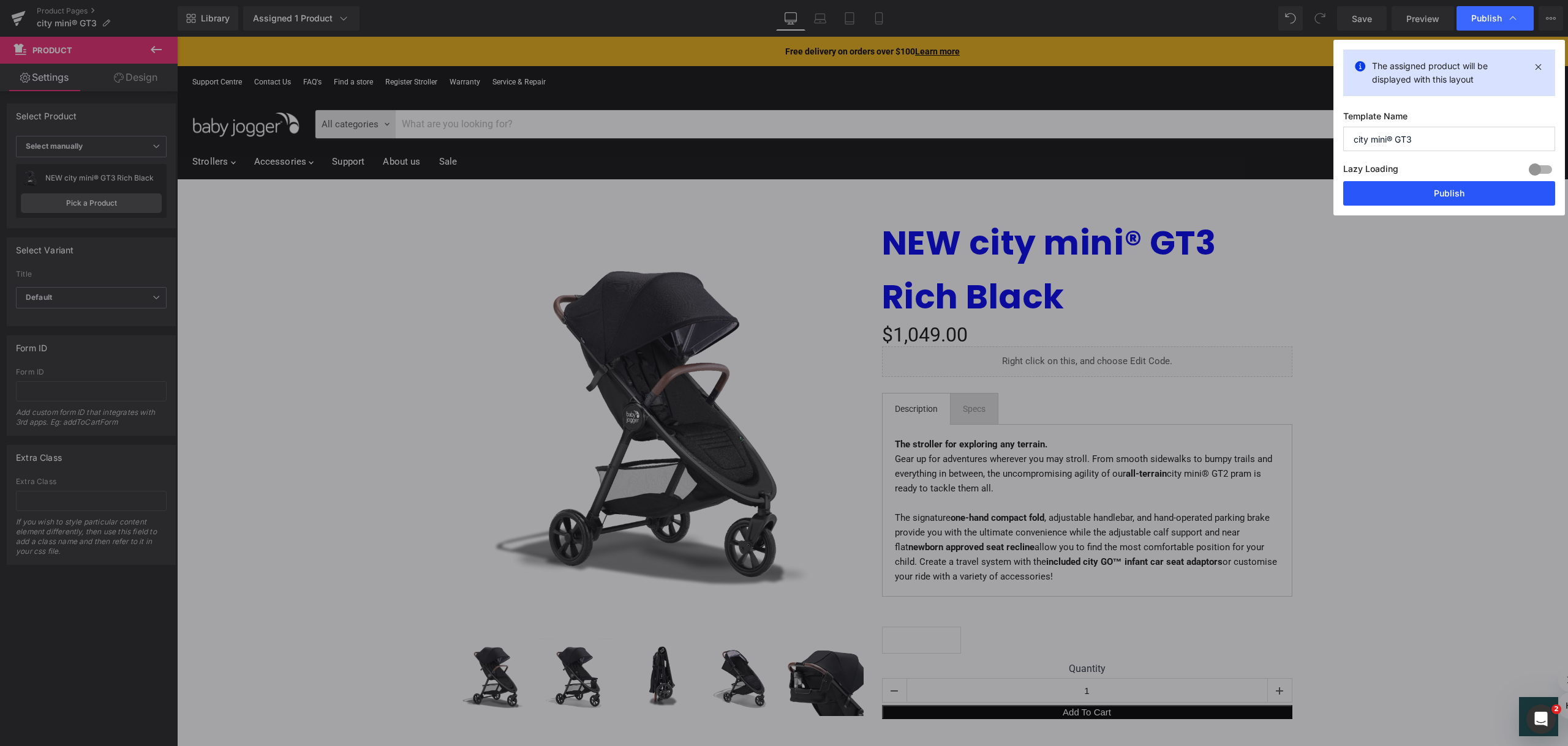
click at [1456, 195] on button "Publish" at bounding box center [1449, 193] width 212 height 24
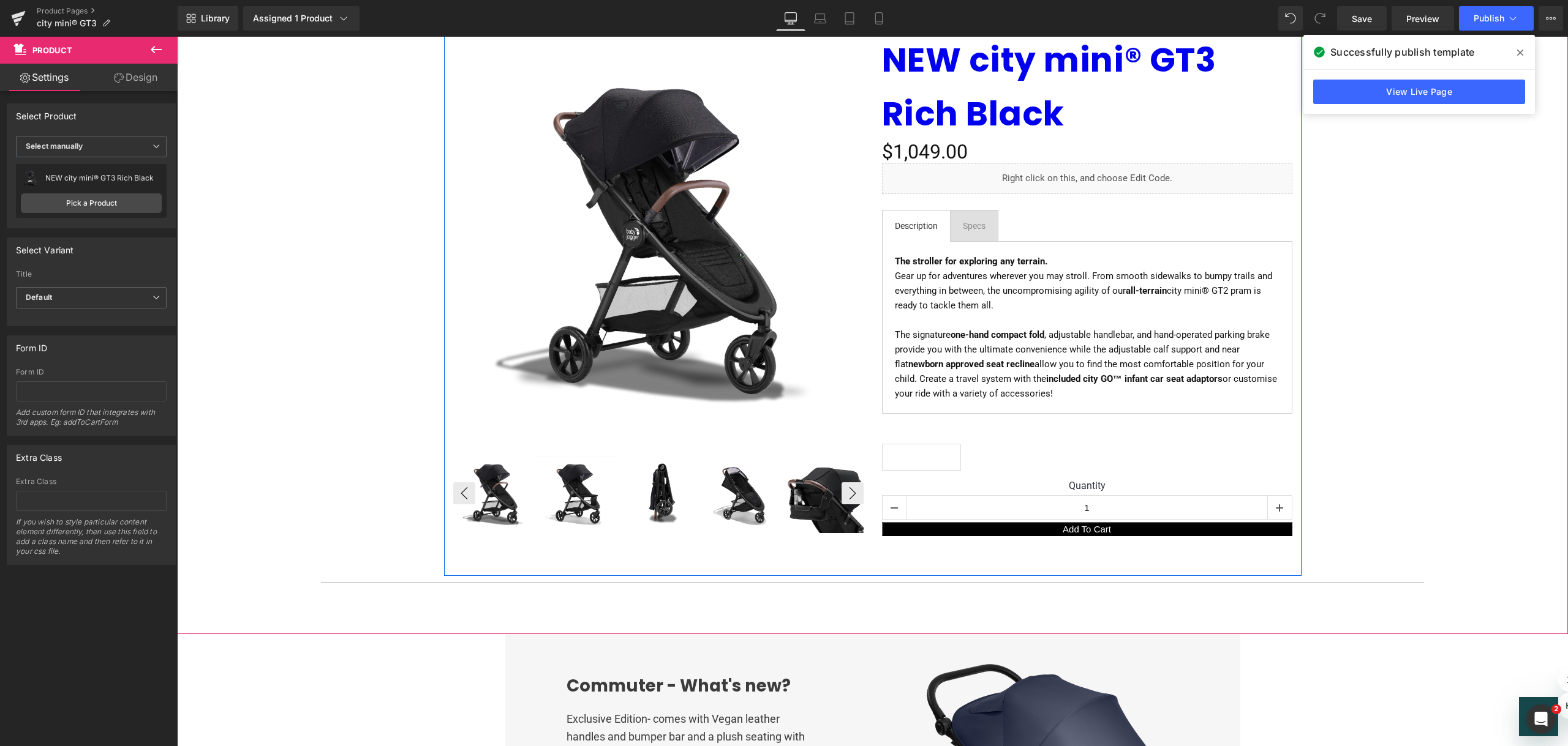
scroll to position [184, 0]
click at [852, 486] on button "›" at bounding box center [852, 492] width 22 height 22
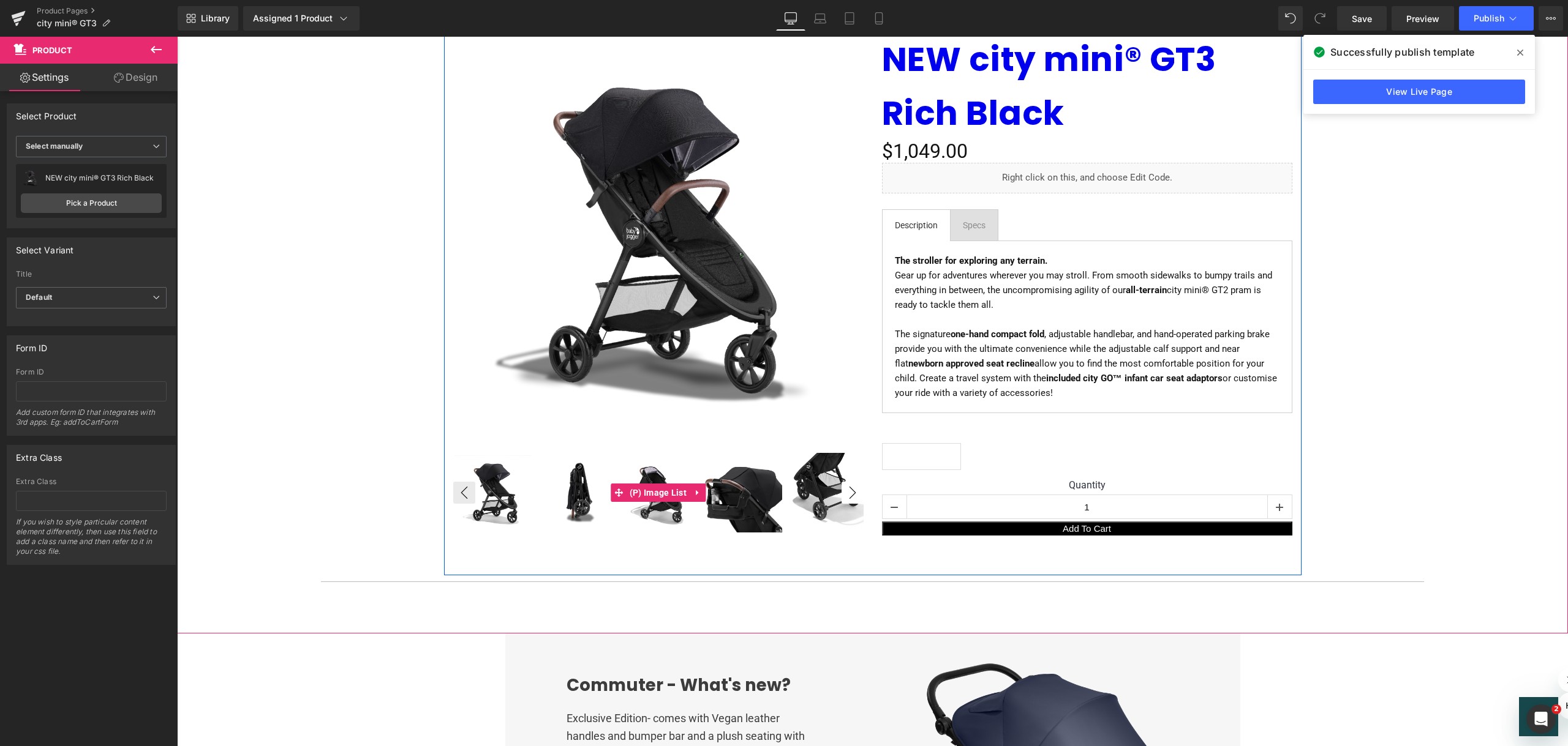
click at [852, 486] on button "›" at bounding box center [852, 492] width 22 height 22
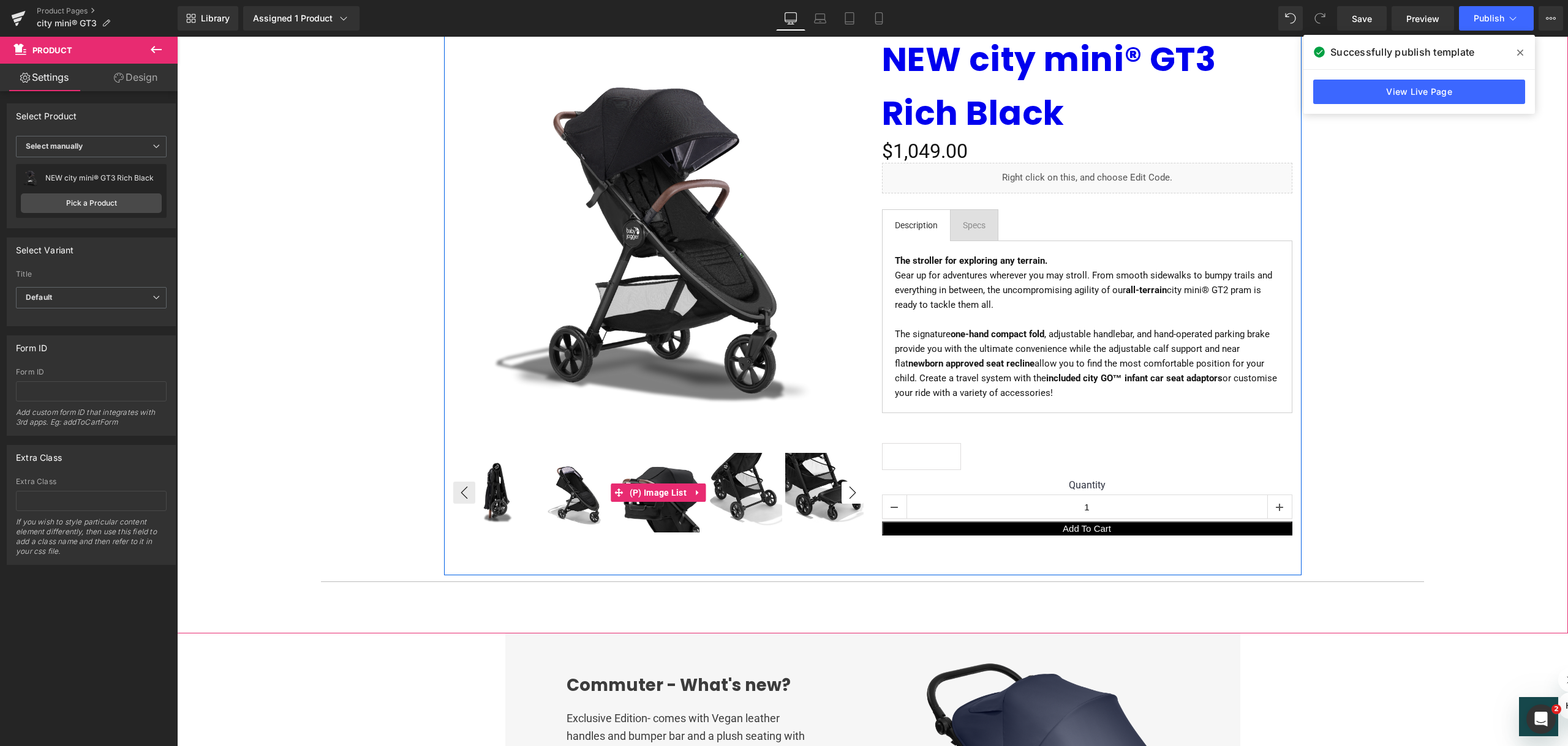
click at [852, 486] on button "›" at bounding box center [852, 492] width 22 height 22
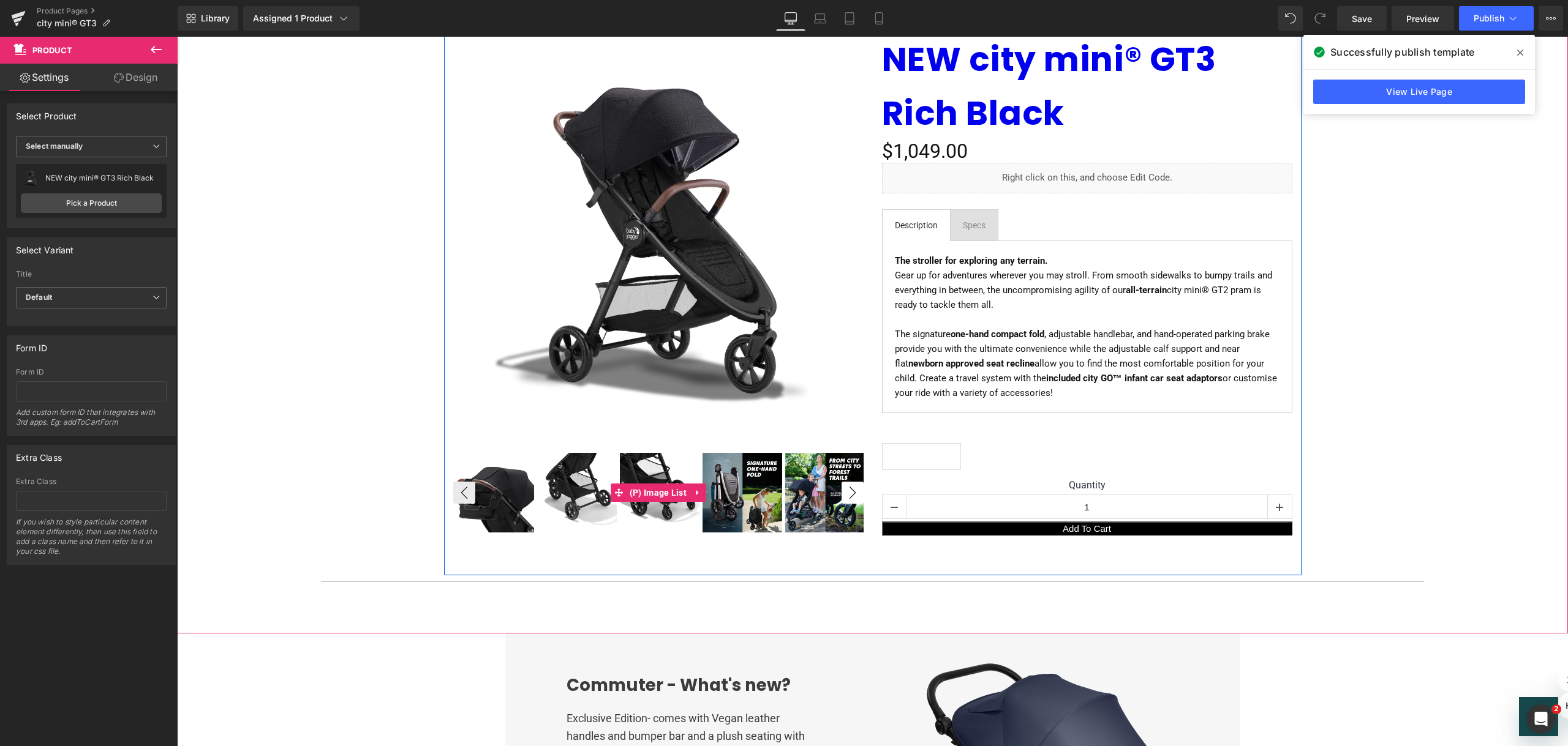
click at [852, 486] on button "›" at bounding box center [852, 492] width 22 height 22
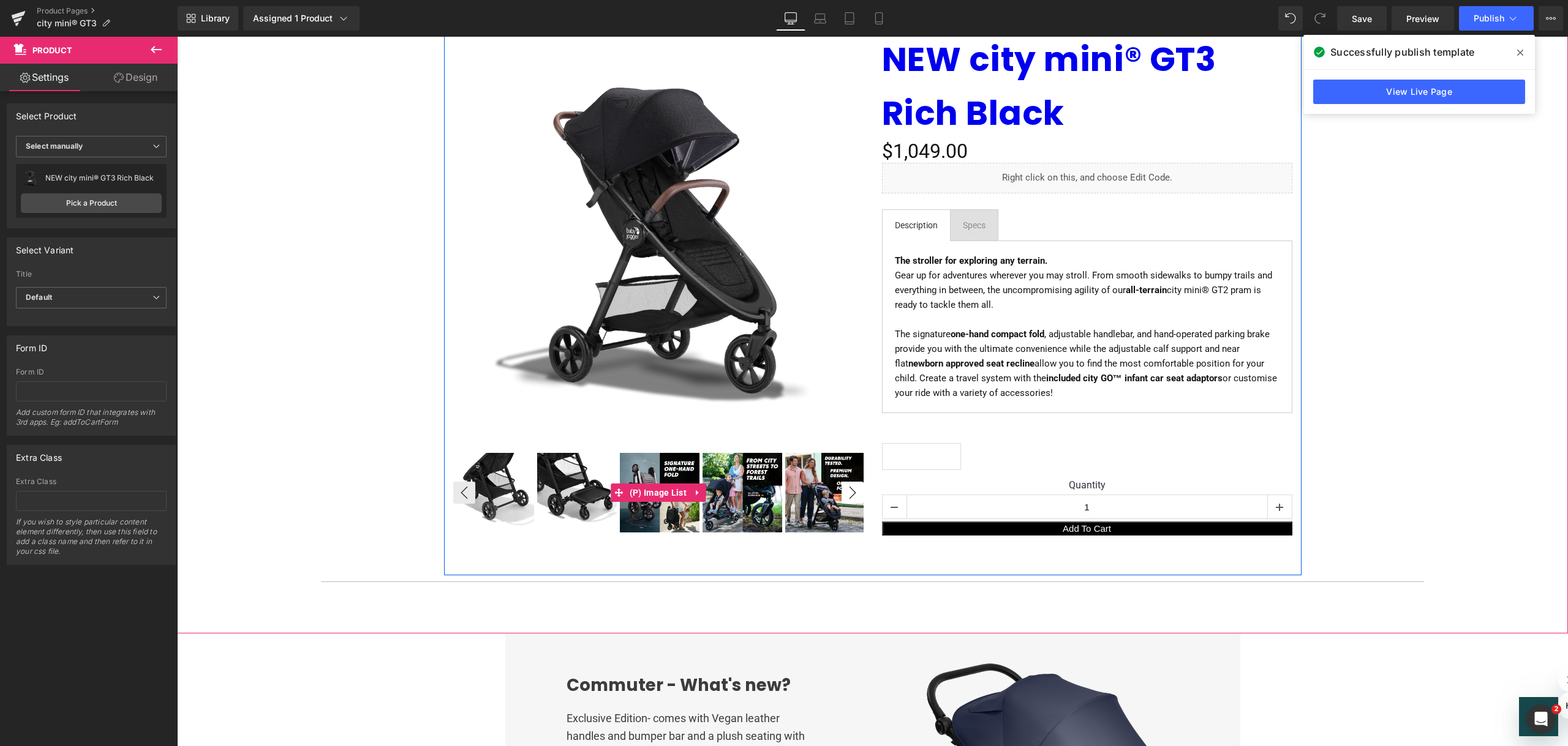
click at [852, 486] on button "›" at bounding box center [852, 492] width 22 height 22
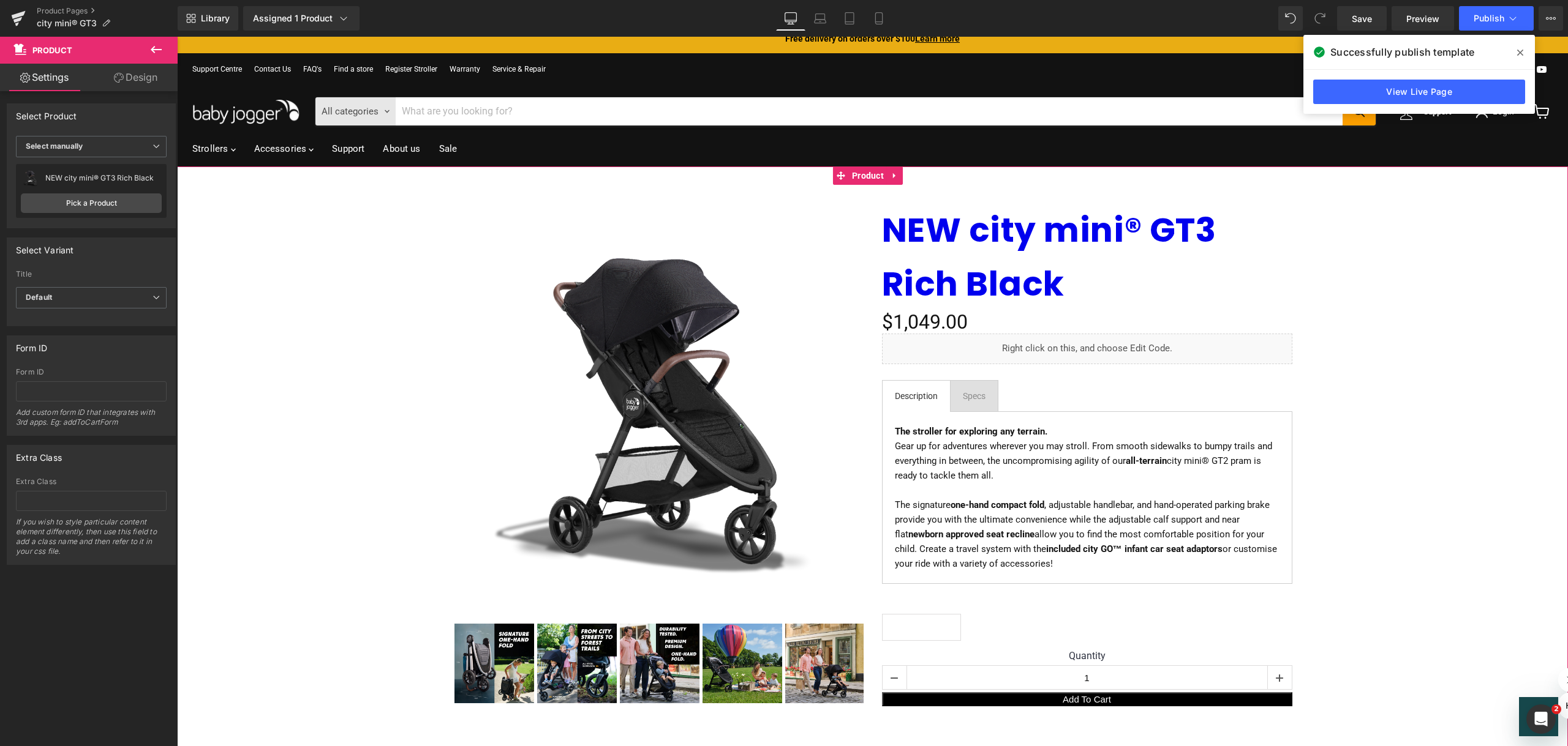
scroll to position [0, 0]
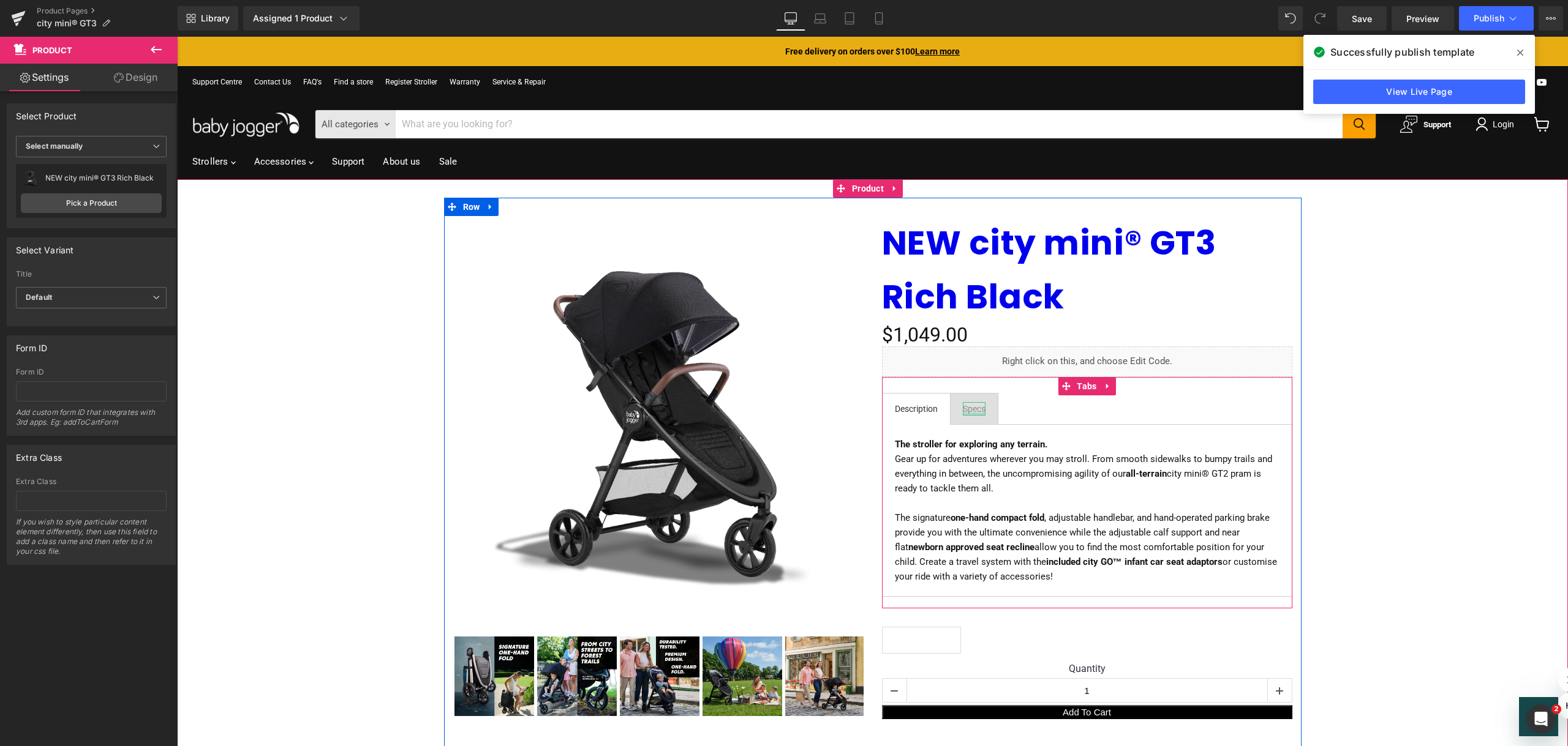
click at [975, 412] on div "Specs Text Block" at bounding box center [974, 409] width 23 height 14
